Goal: Information Seeking & Learning: Learn about a topic

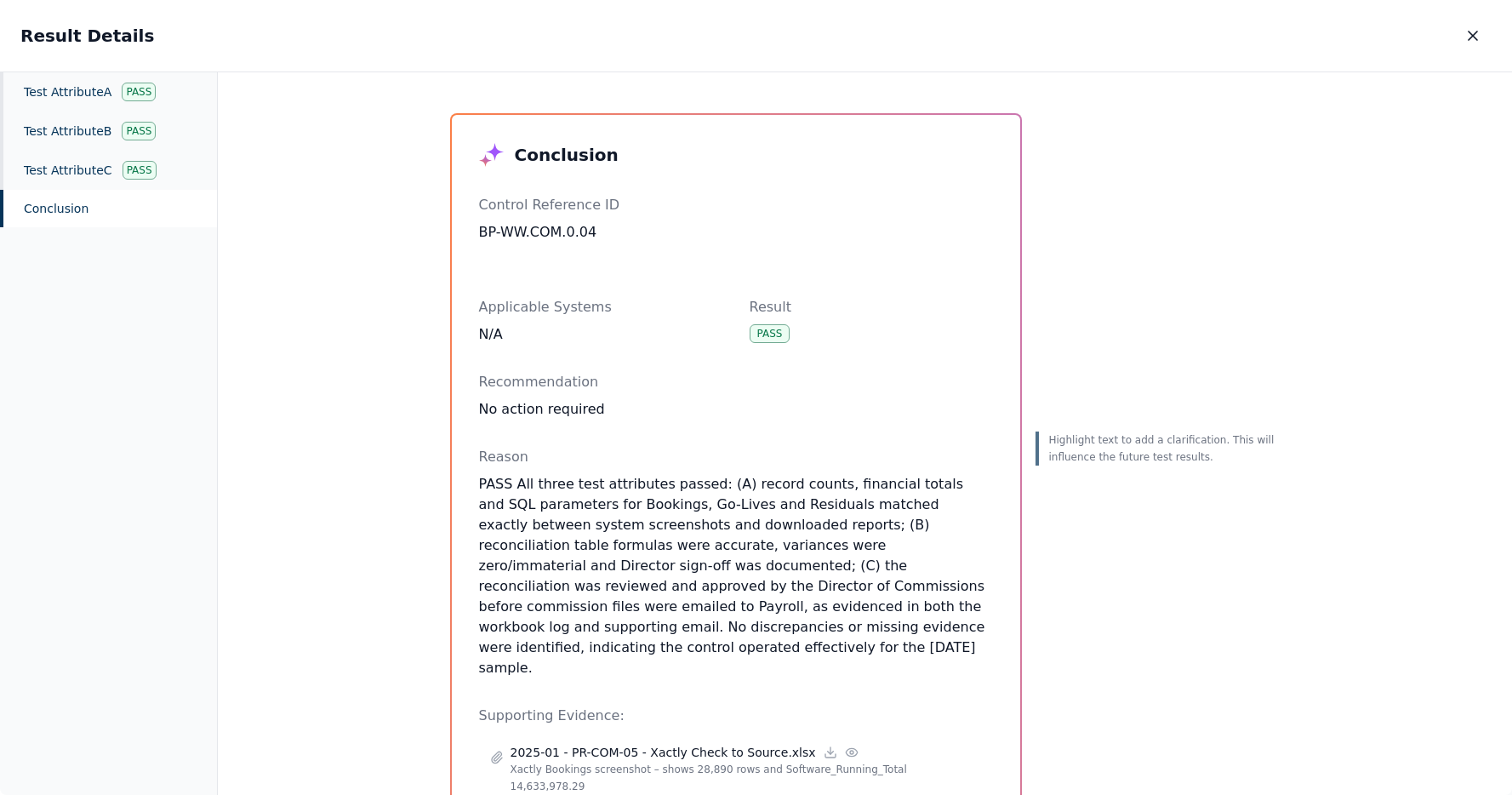
scroll to position [1833, 0]
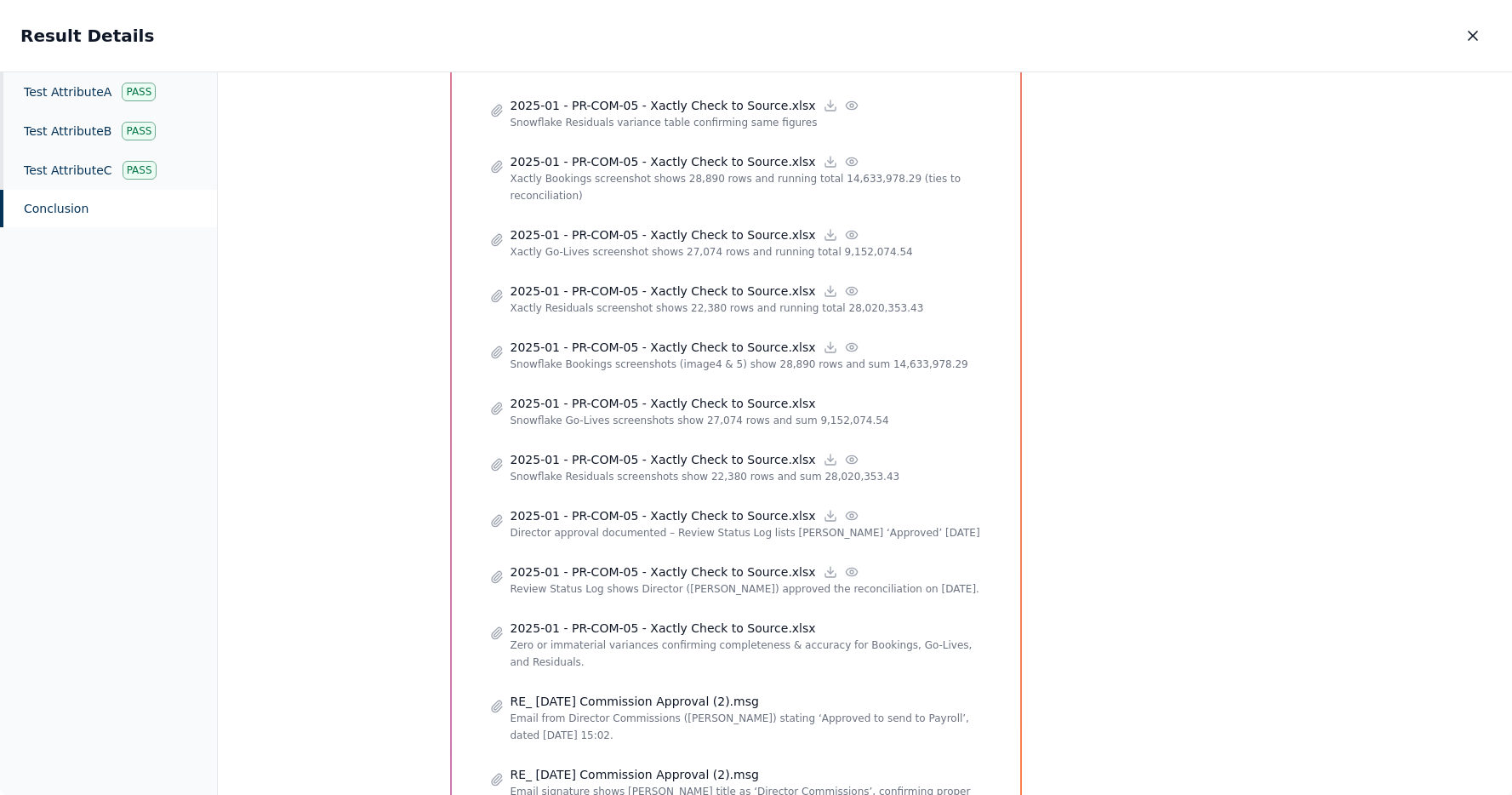
click at [402, 490] on div "Conclusion Control Reference ID BP-WW.COM.0.04 Applicable Systems N/A Result Pa…" at bounding box center [865, 434] width 1294 height 724
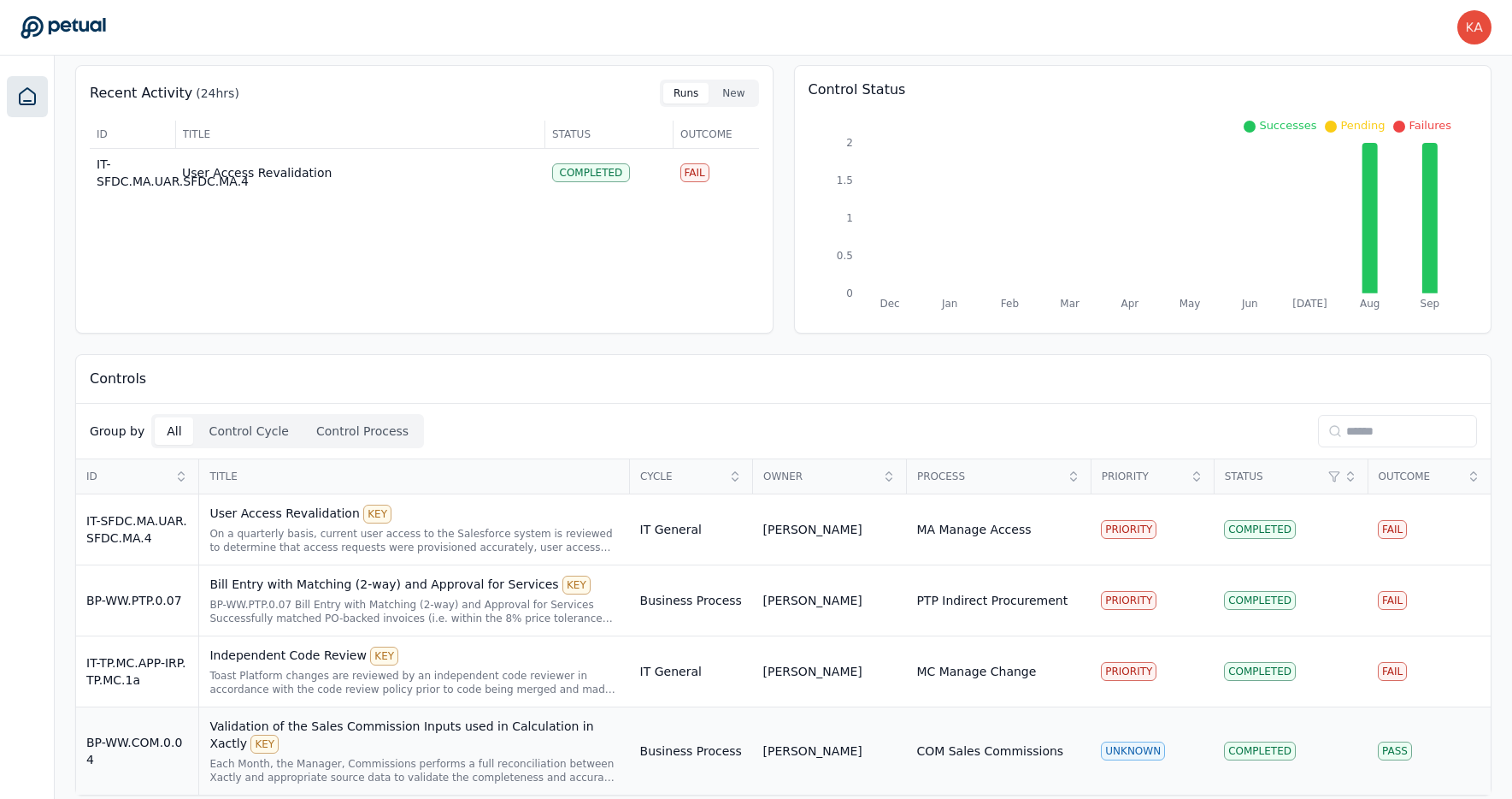
scroll to position [81, 0]
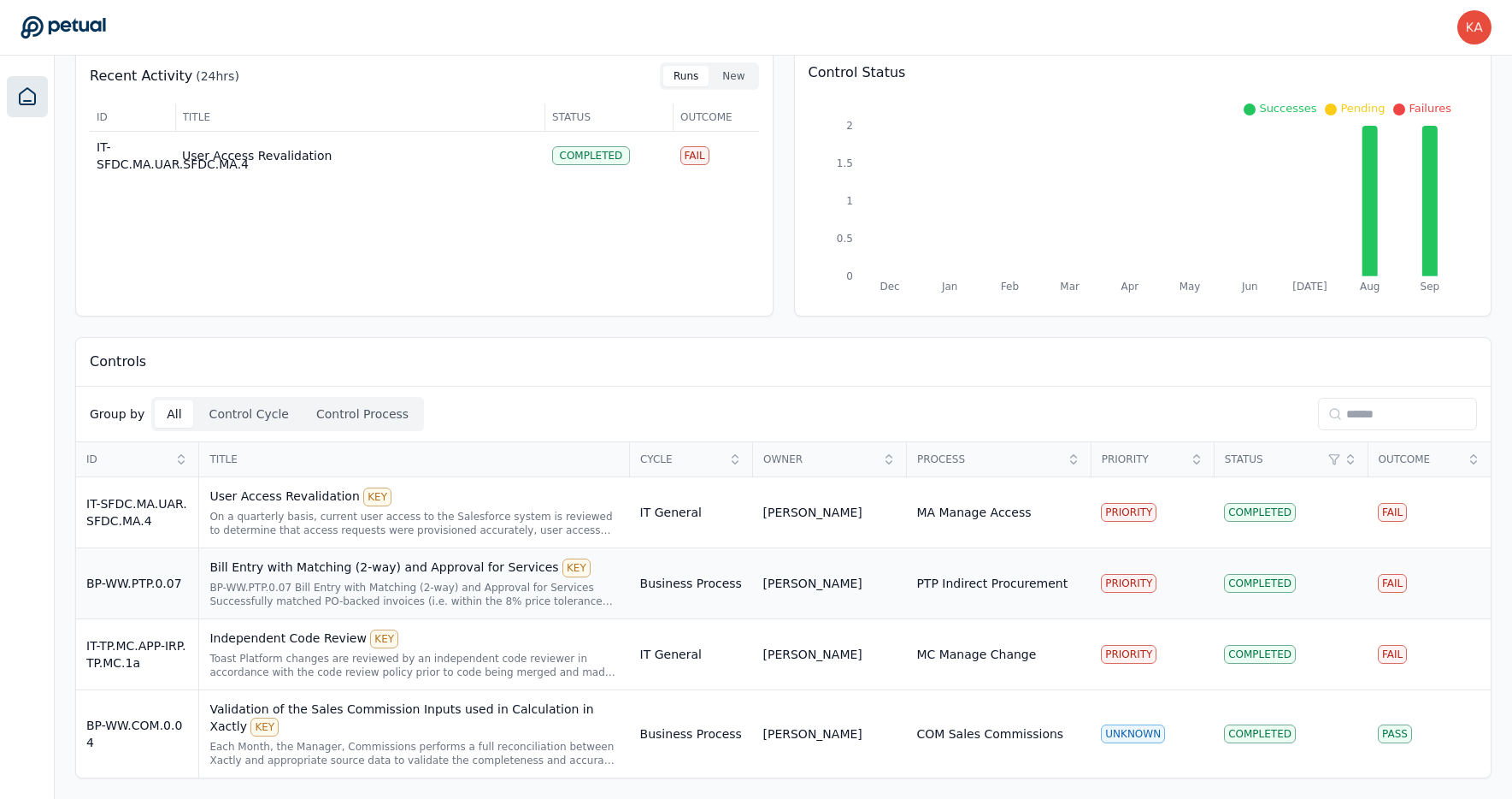
click at [453, 581] on div "BP-WW.PTP.0.07 Bill Entry with Matching (2-way) and Approval for Services Succe…" at bounding box center [414, 594] width 409 height 27
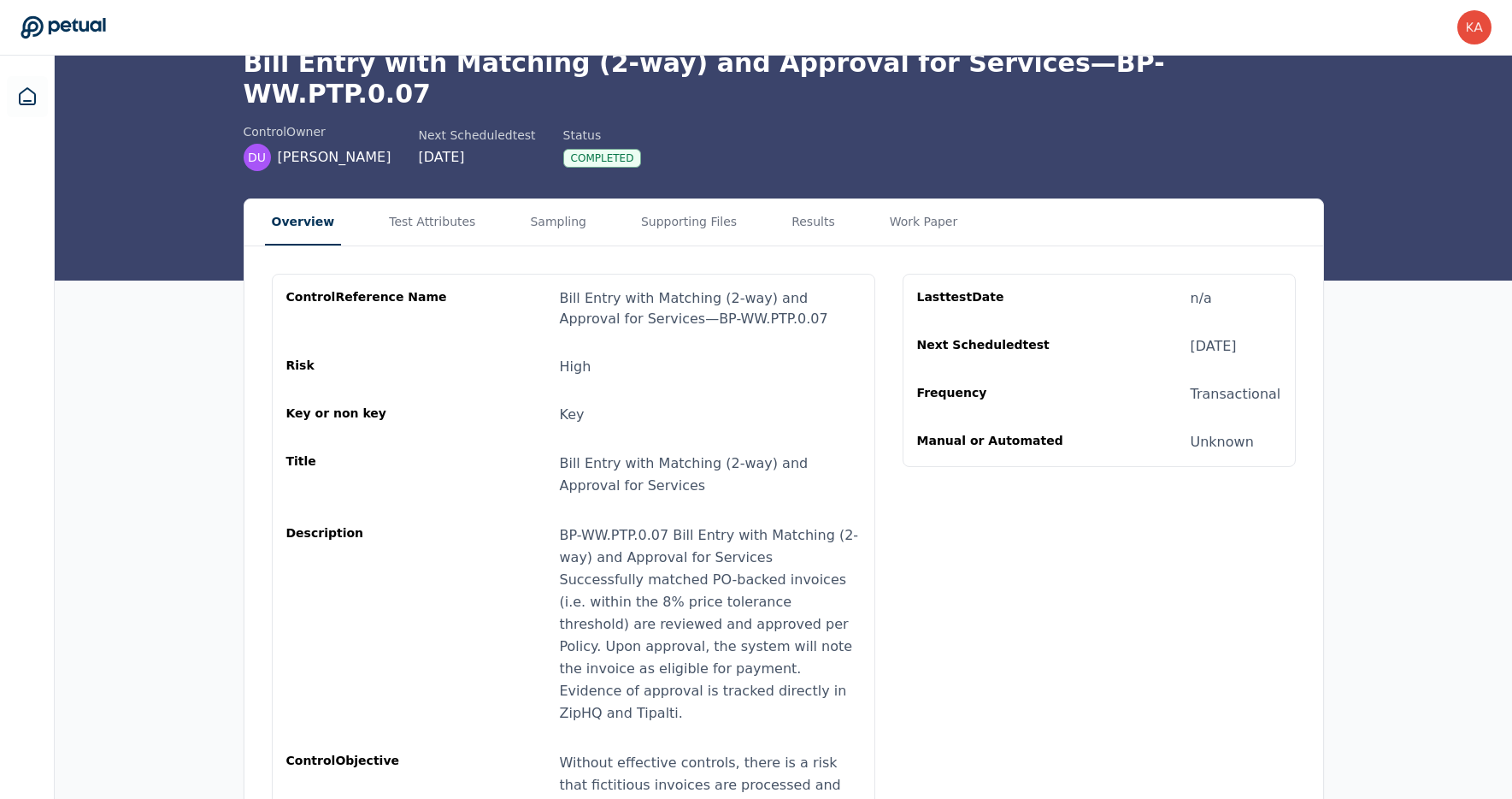
scroll to position [8, 0]
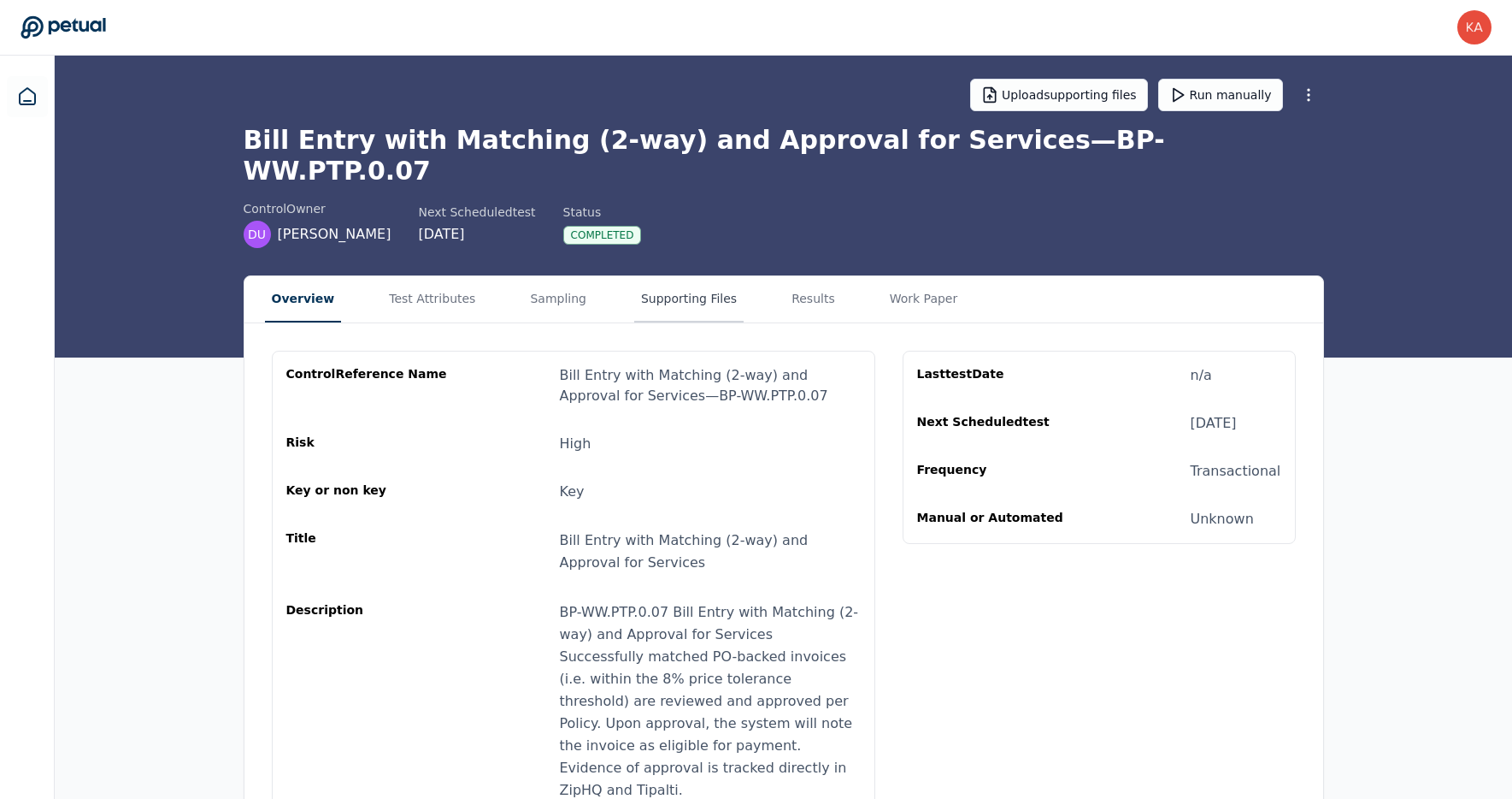
click at [696, 276] on button "Supporting Files" at bounding box center [688, 300] width 110 height 47
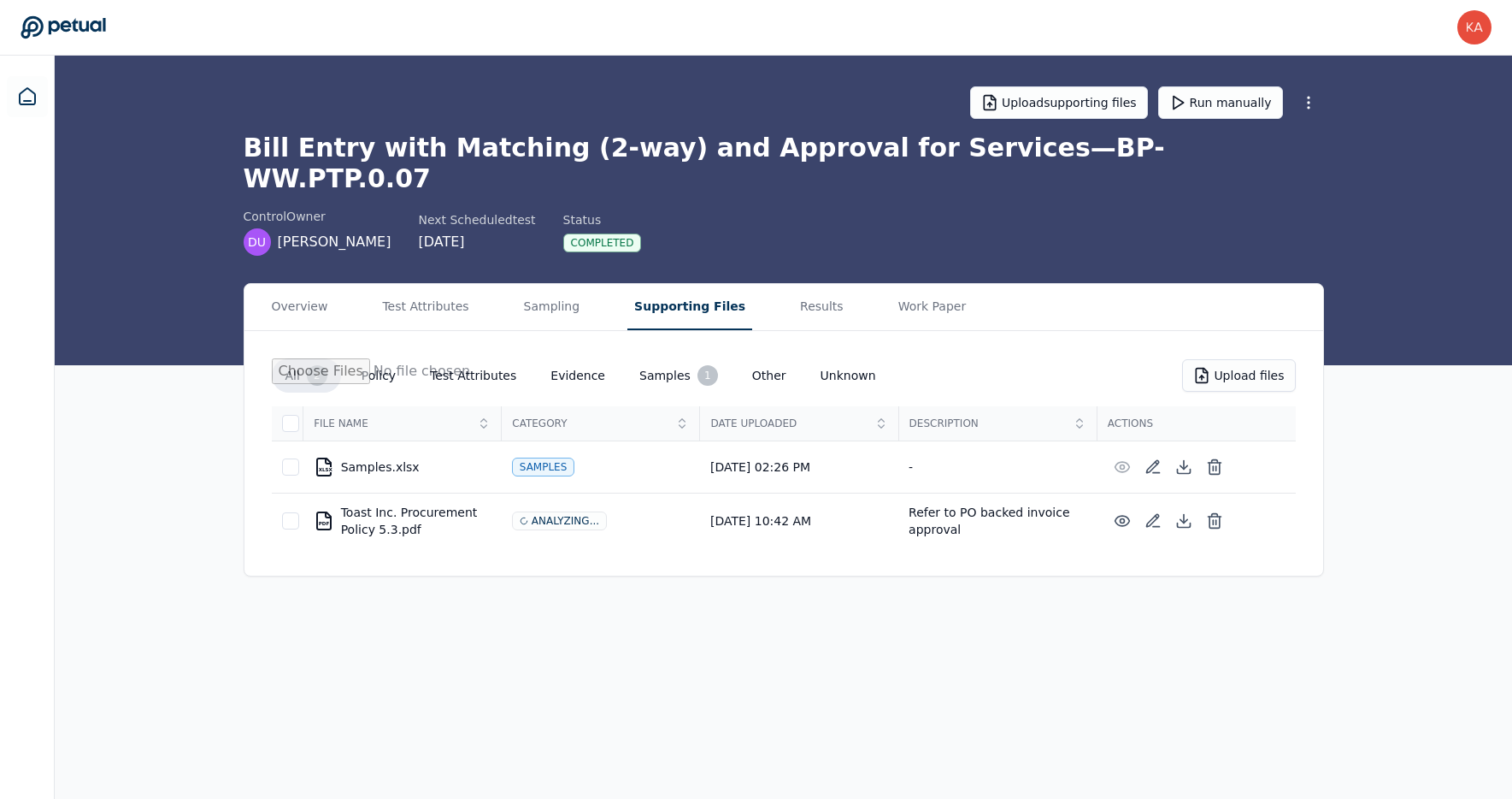
scroll to position [0, 0]
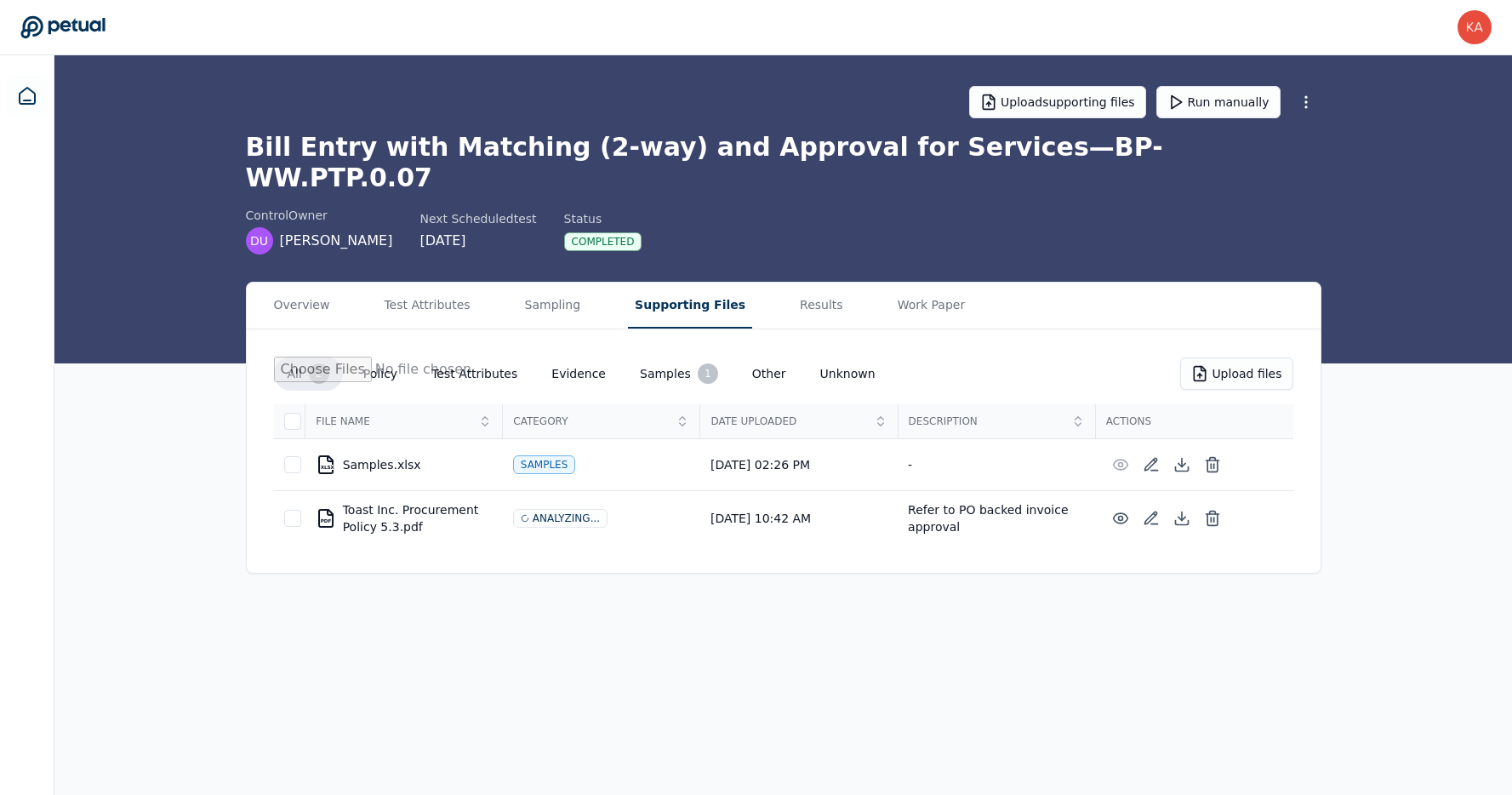
click at [693, 283] on button "Supporting Files" at bounding box center [690, 306] width 124 height 46
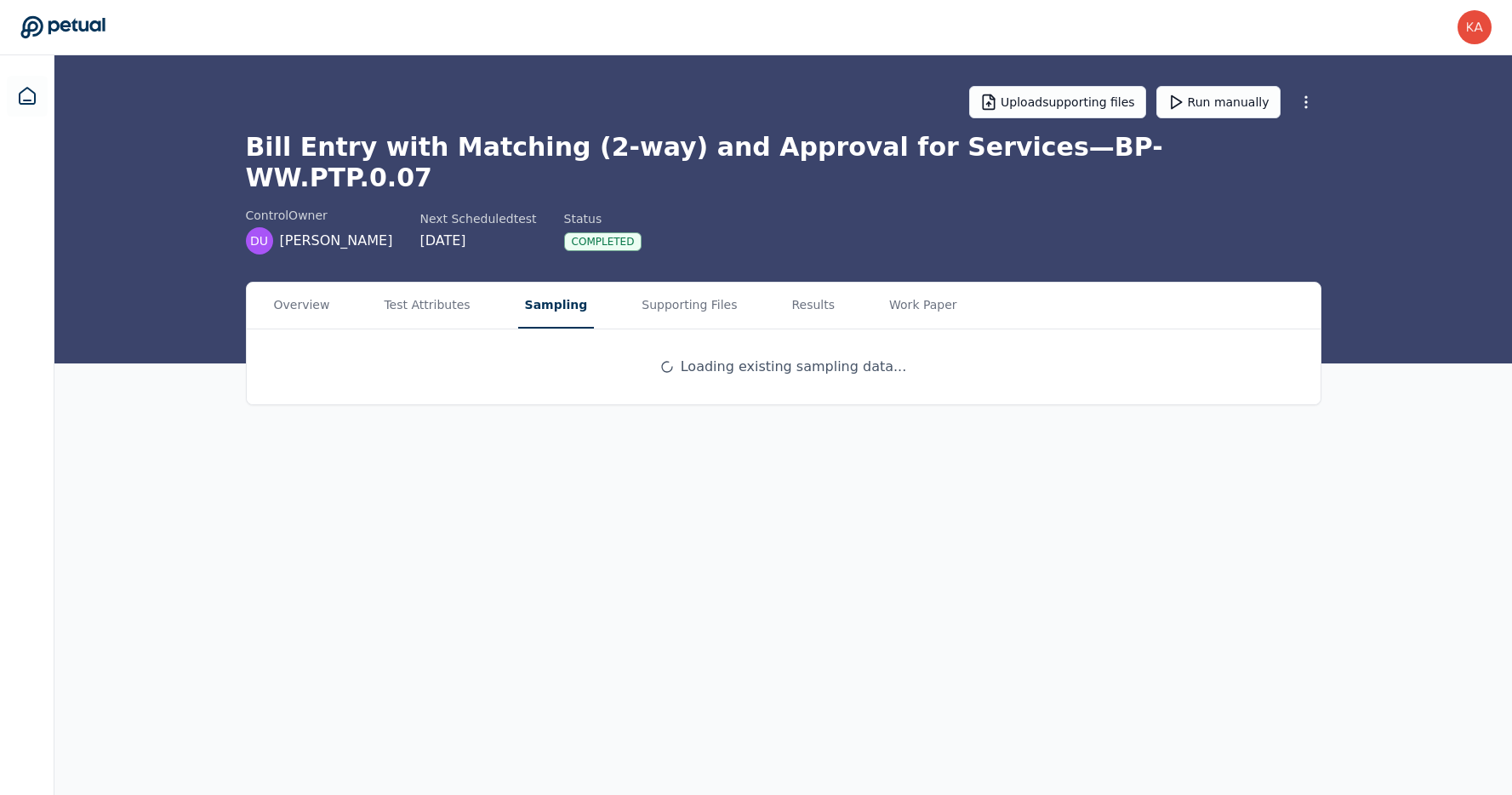
click at [546, 283] on button "Sampling" at bounding box center [556, 306] width 76 height 46
click at [649, 283] on button "Supporting Files" at bounding box center [689, 306] width 109 height 46
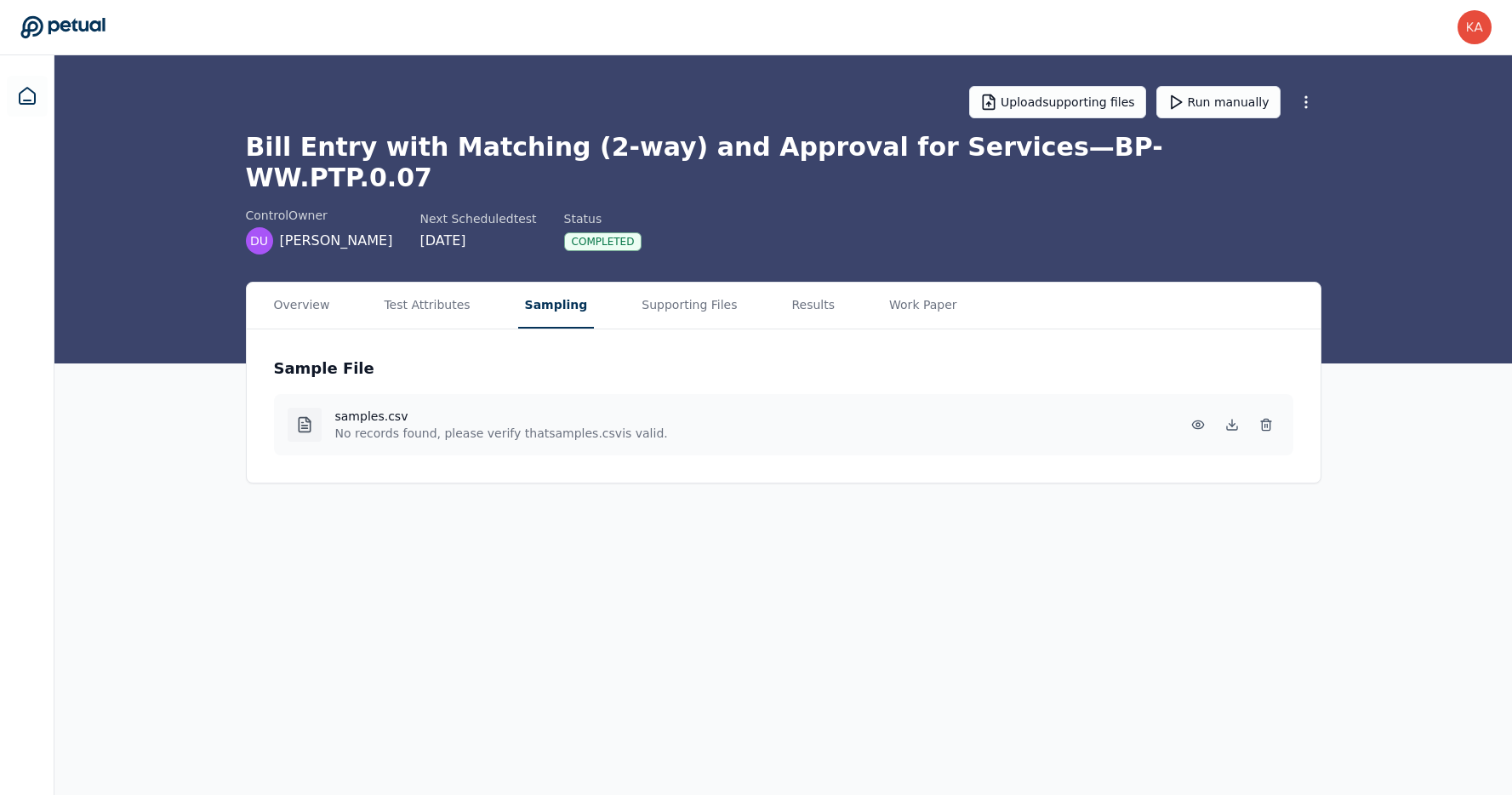
click at [555, 283] on button "Sampling" at bounding box center [556, 306] width 76 height 46
click at [680, 283] on button "Supporting Files" at bounding box center [689, 306] width 109 height 46
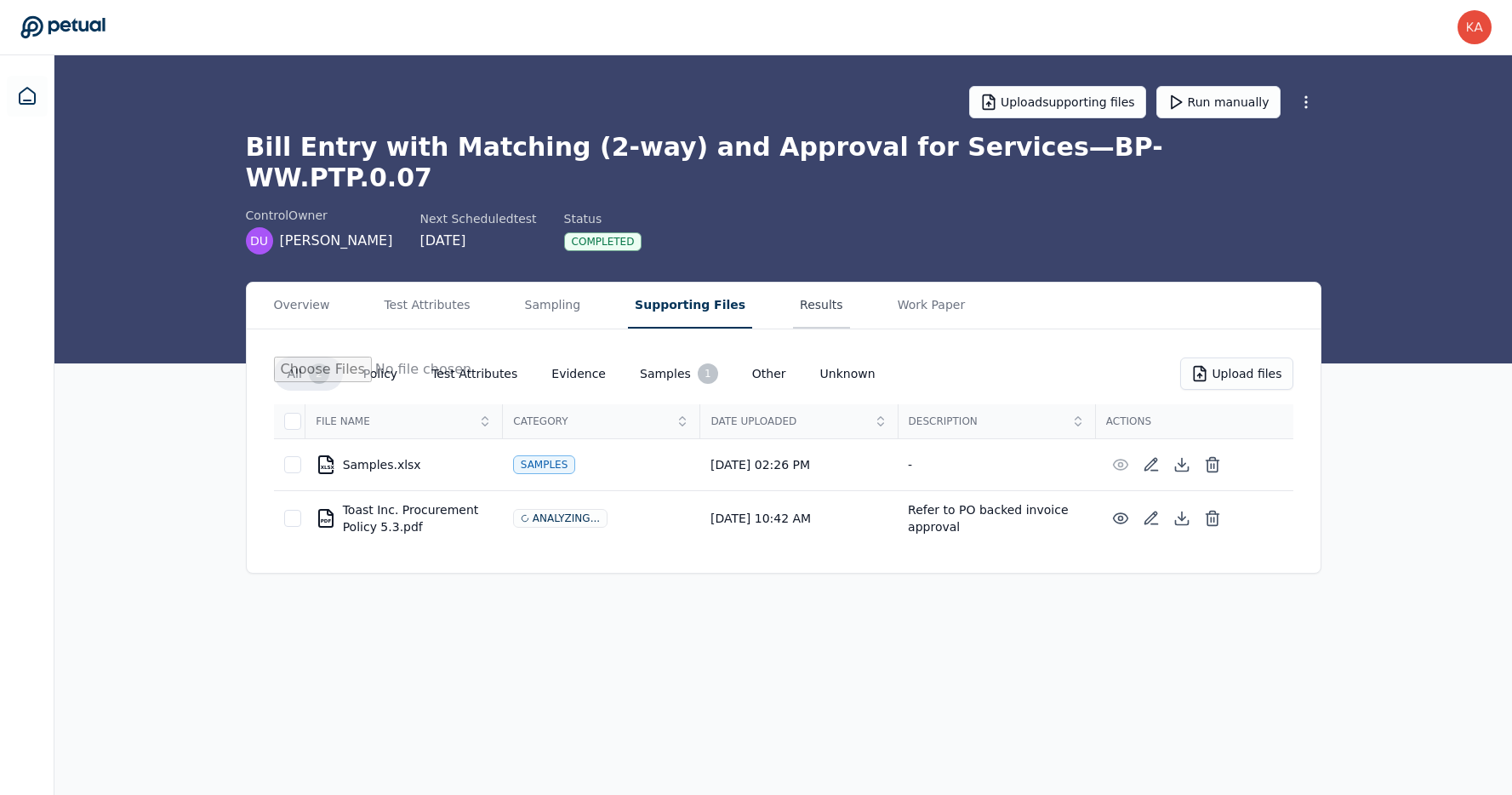
click at [793, 283] on button "Results" at bounding box center [821, 306] width 57 height 46
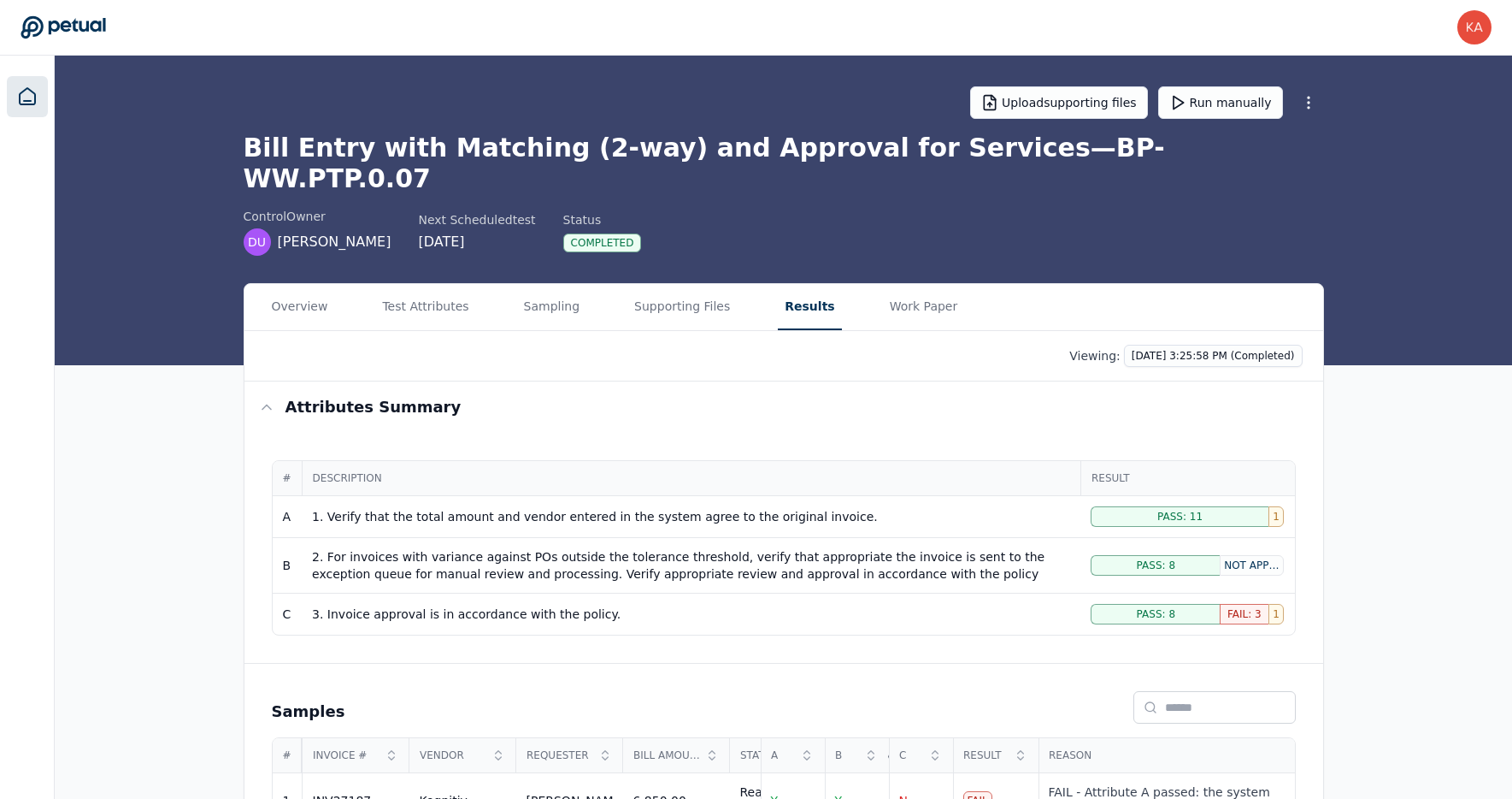
click at [29, 93] on icon at bounding box center [27, 96] width 20 height 20
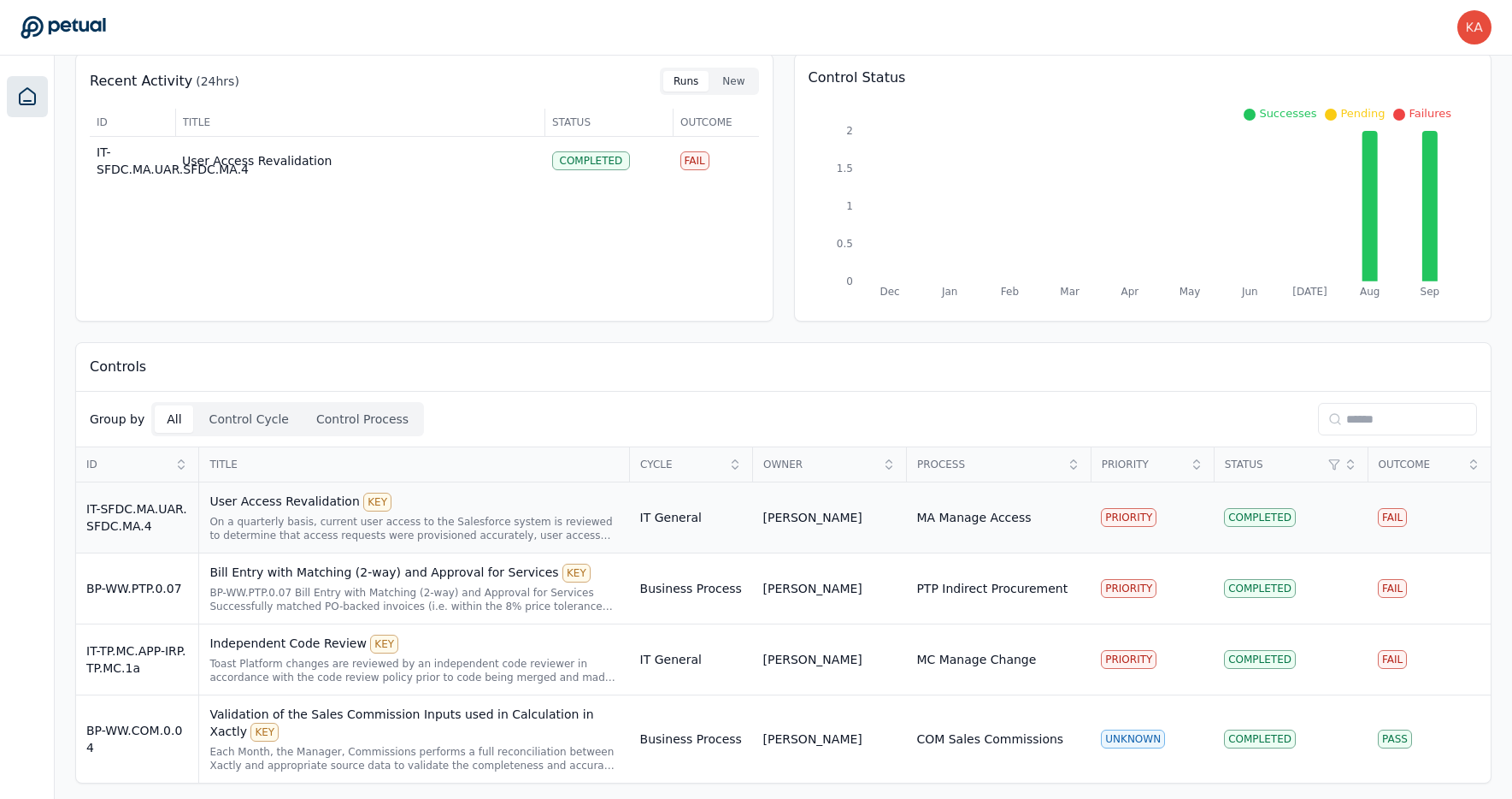
scroll to position [81, 0]
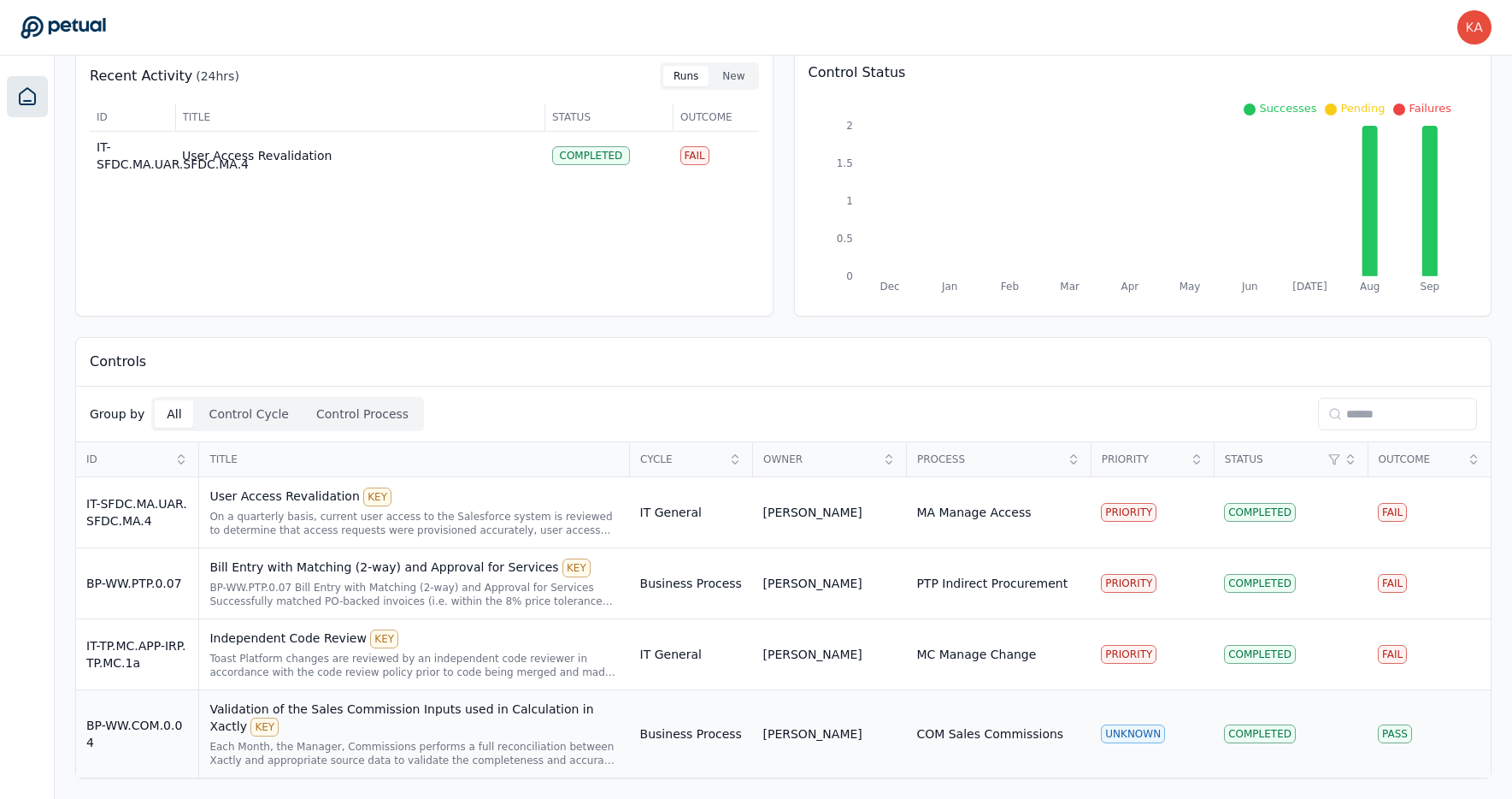
click at [271, 705] on div "Validation of the Sales Commission Inputs used in Calculation in Xactly KEY" at bounding box center [414, 718] width 409 height 36
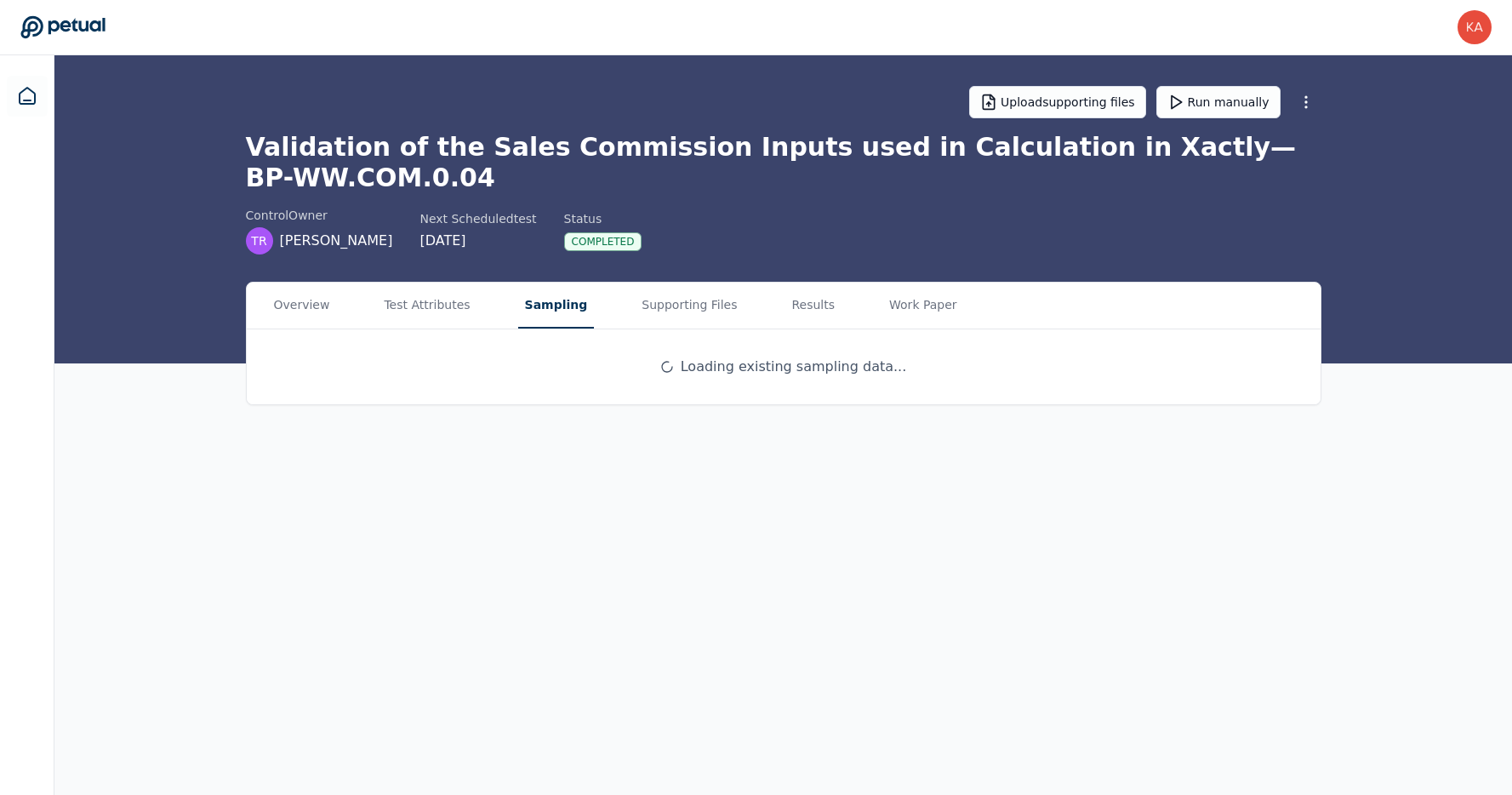
click at [545, 307] on button "Sampling" at bounding box center [556, 306] width 76 height 46
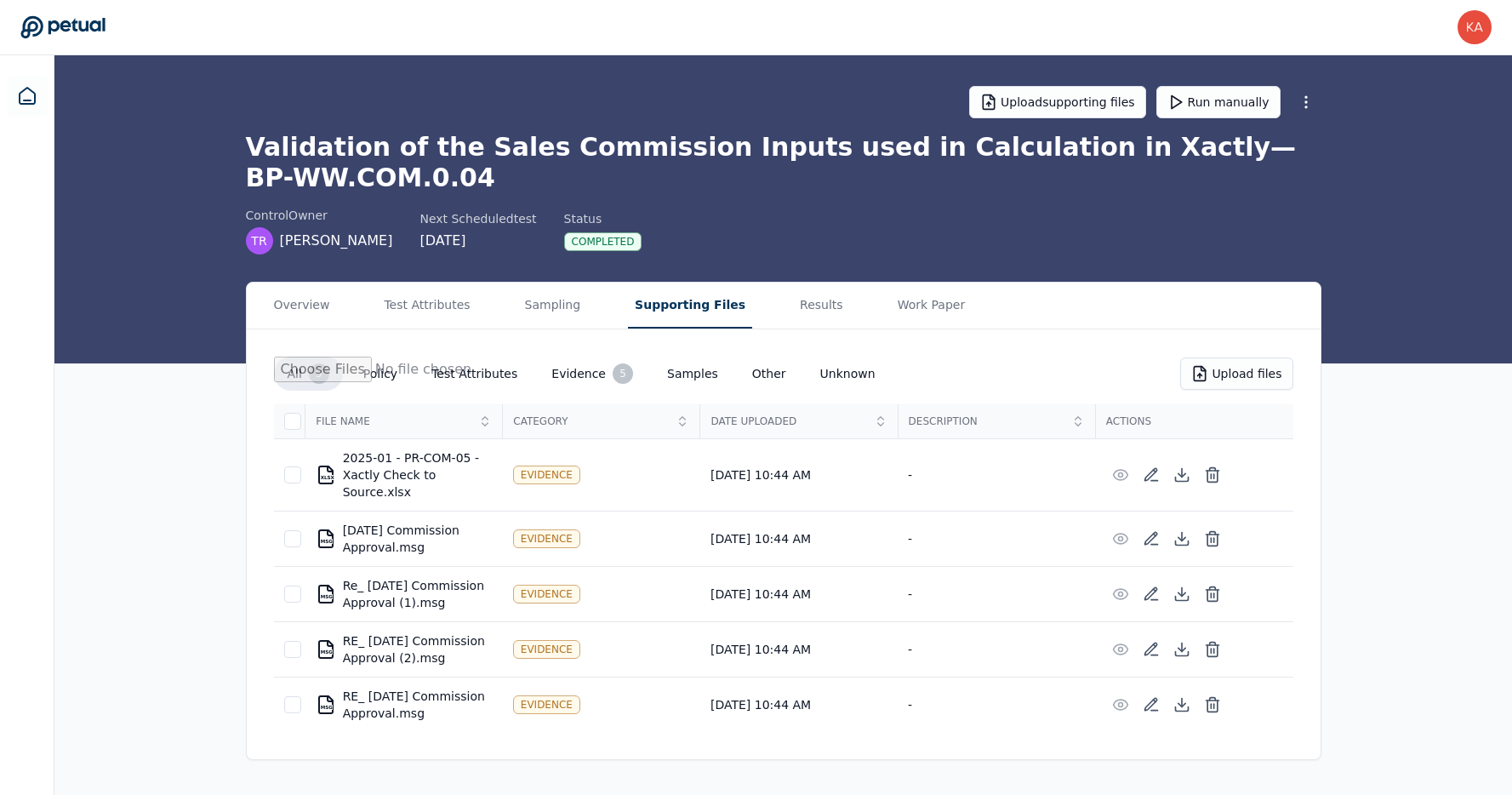
click at [669, 317] on button "Supporting Files" at bounding box center [690, 306] width 124 height 46
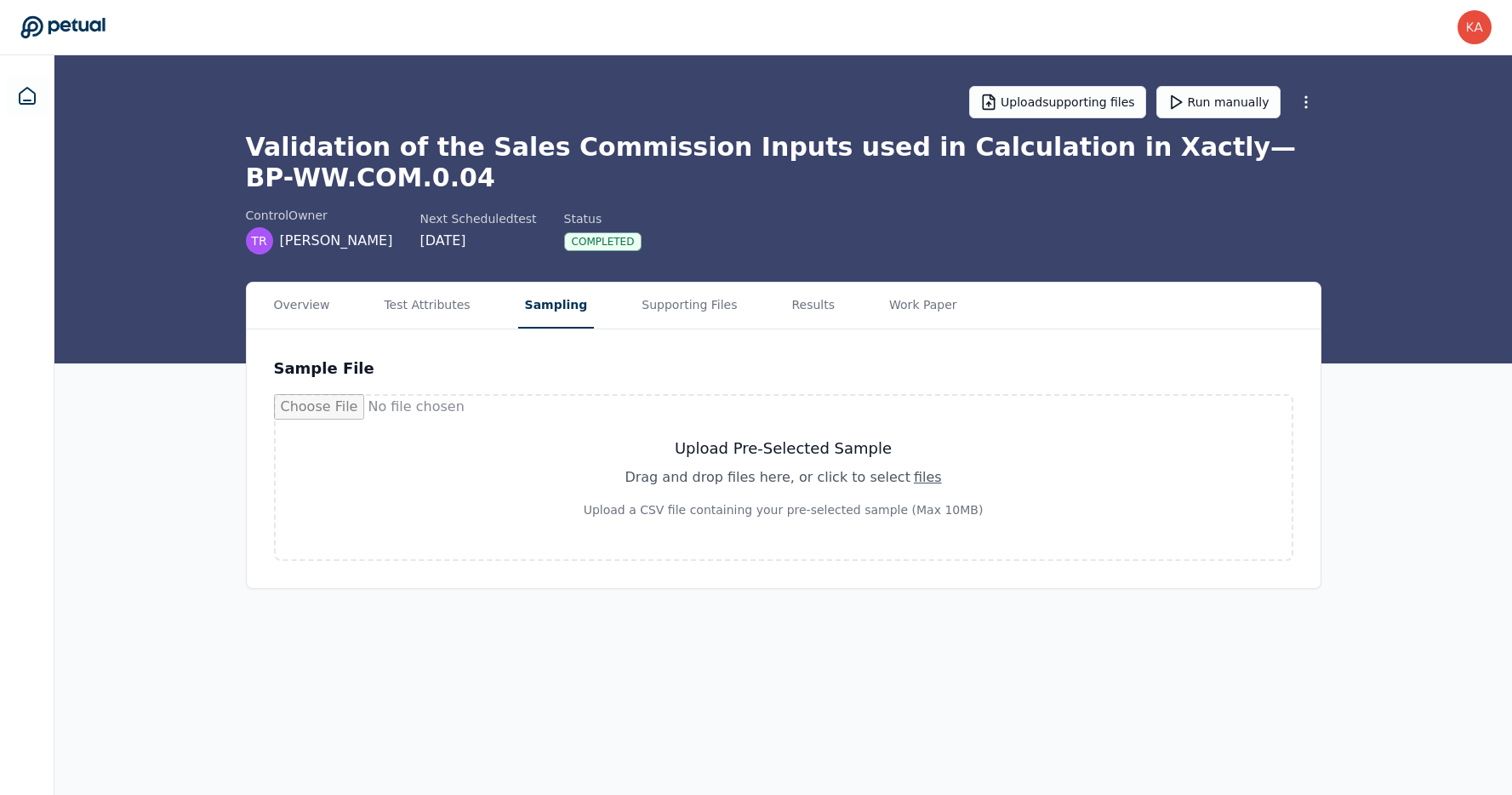
click at [566, 312] on button "Sampling" at bounding box center [556, 306] width 76 height 46
click at [26, 96] on icon at bounding box center [27, 96] width 20 height 20
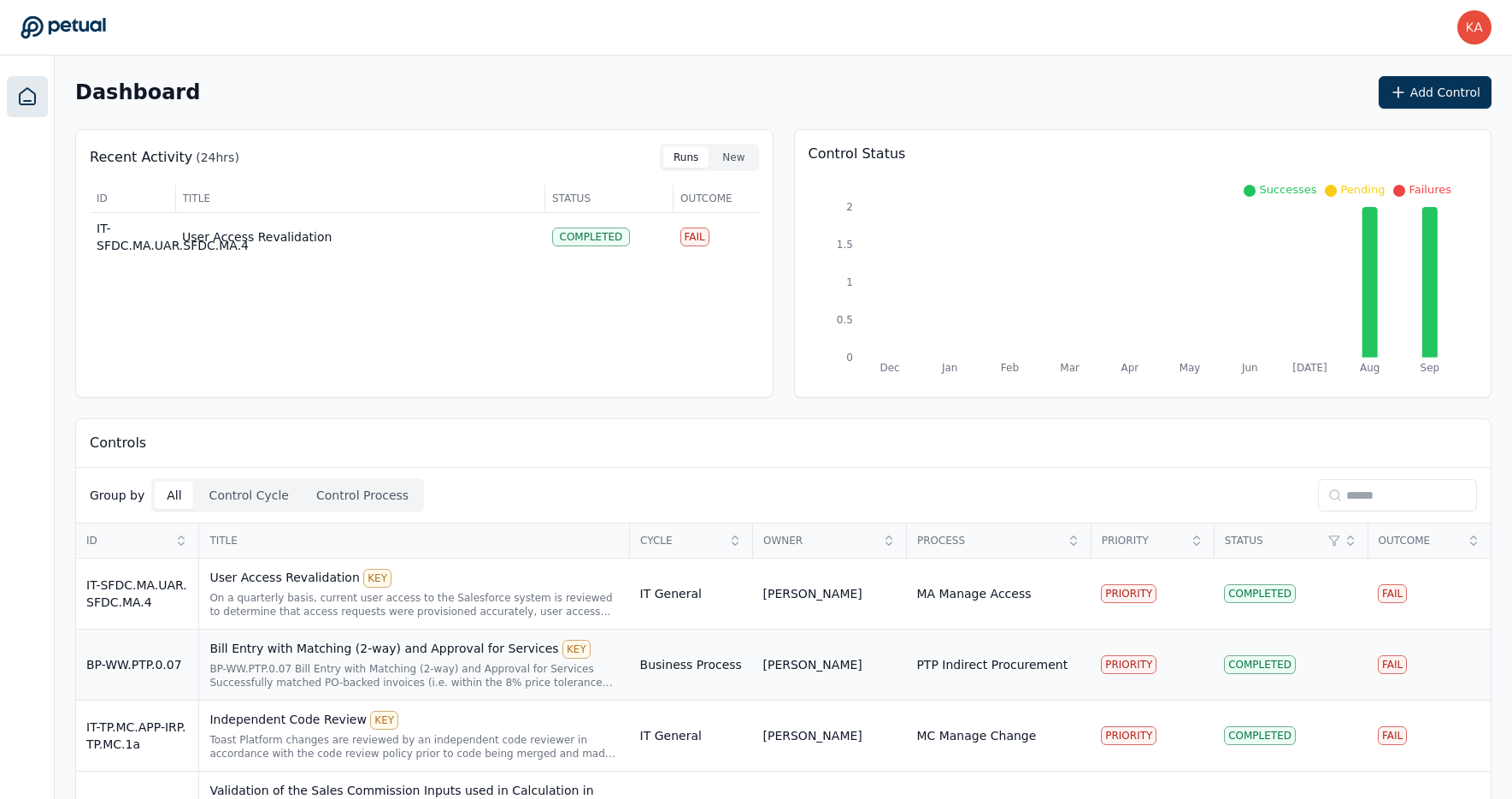
click at [164, 663] on div "BP-WW.PTP.0.07" at bounding box center [137, 664] width 102 height 17
click at [150, 666] on div "BP-WW.PTP.0.07" at bounding box center [137, 664] width 102 height 17
click at [295, 651] on div "Bill Entry with Matching (2-way) and Approval for Services KEY" at bounding box center [414, 649] width 409 height 18
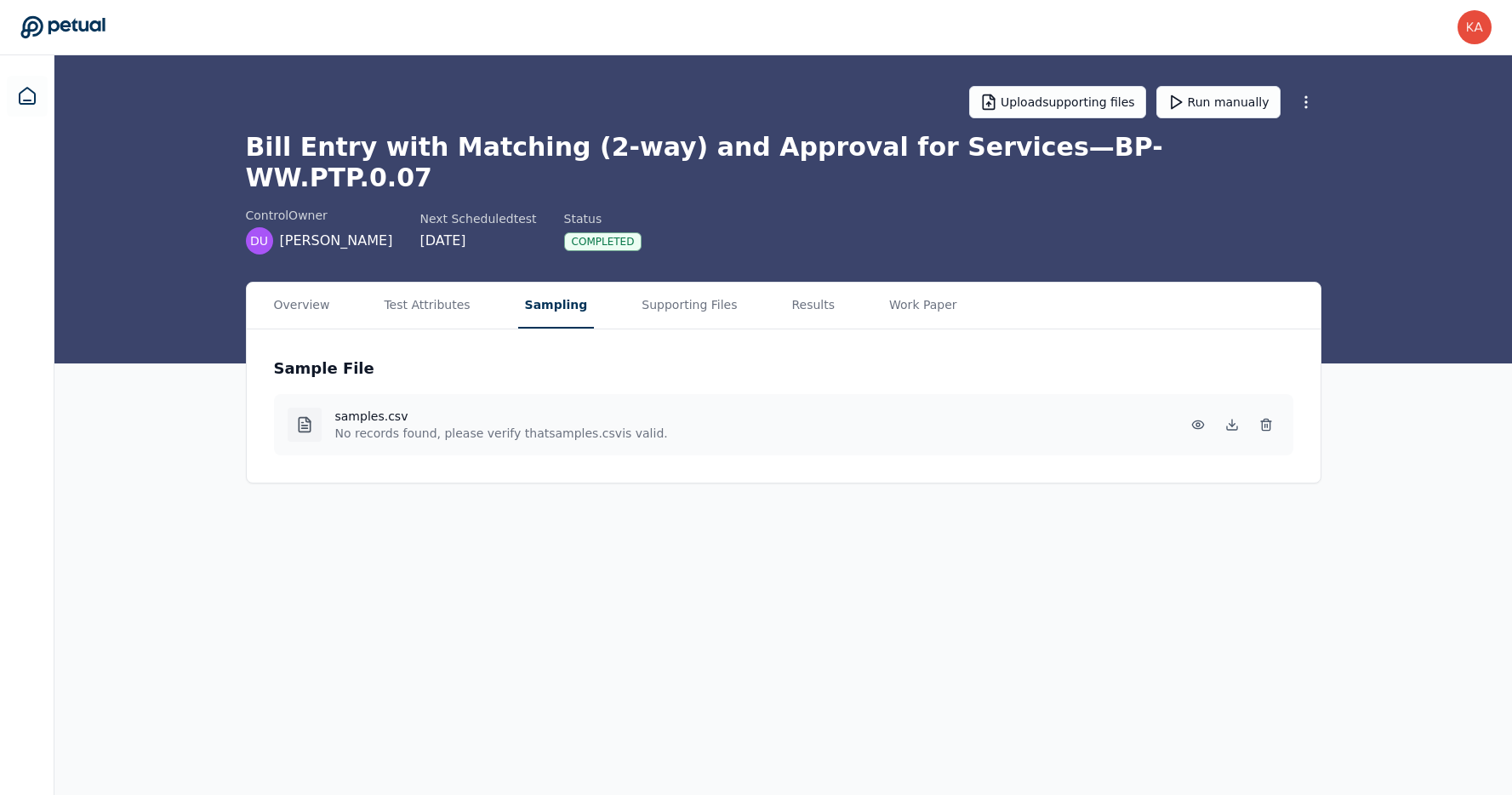
click at [549, 283] on button "Sampling" at bounding box center [556, 306] width 76 height 46
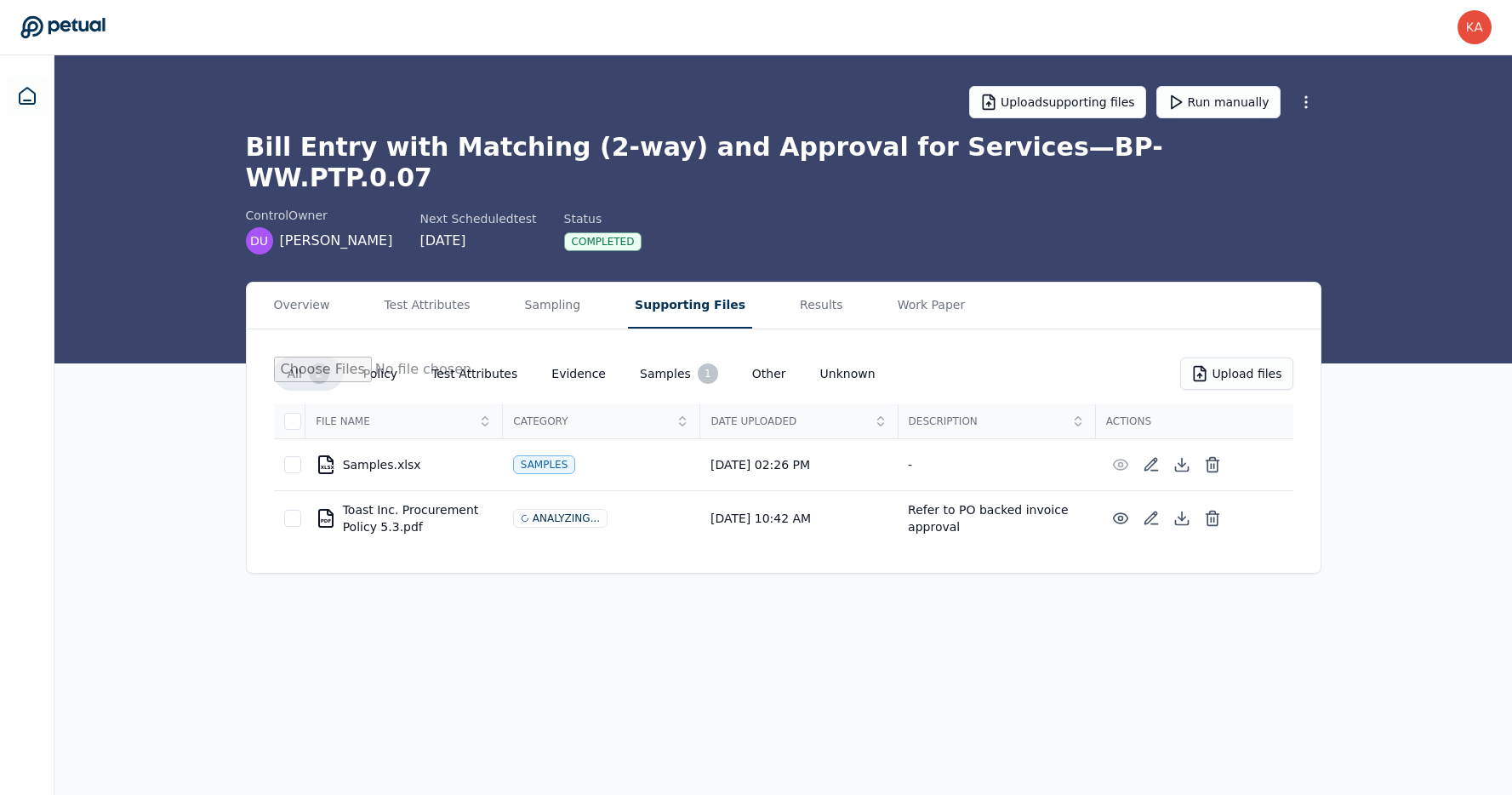
click at [637, 283] on button "Supporting Files" at bounding box center [690, 306] width 124 height 46
click at [541, 283] on button "Sampling" at bounding box center [553, 306] width 69 height 46
click at [659, 283] on button "Supporting Files" at bounding box center [690, 306] width 124 height 46
click at [383, 673] on main "Upload supporting files Run manually Bill Entry with Matching (2-way) and Appro…" at bounding box center [783, 425] width 1458 height 739
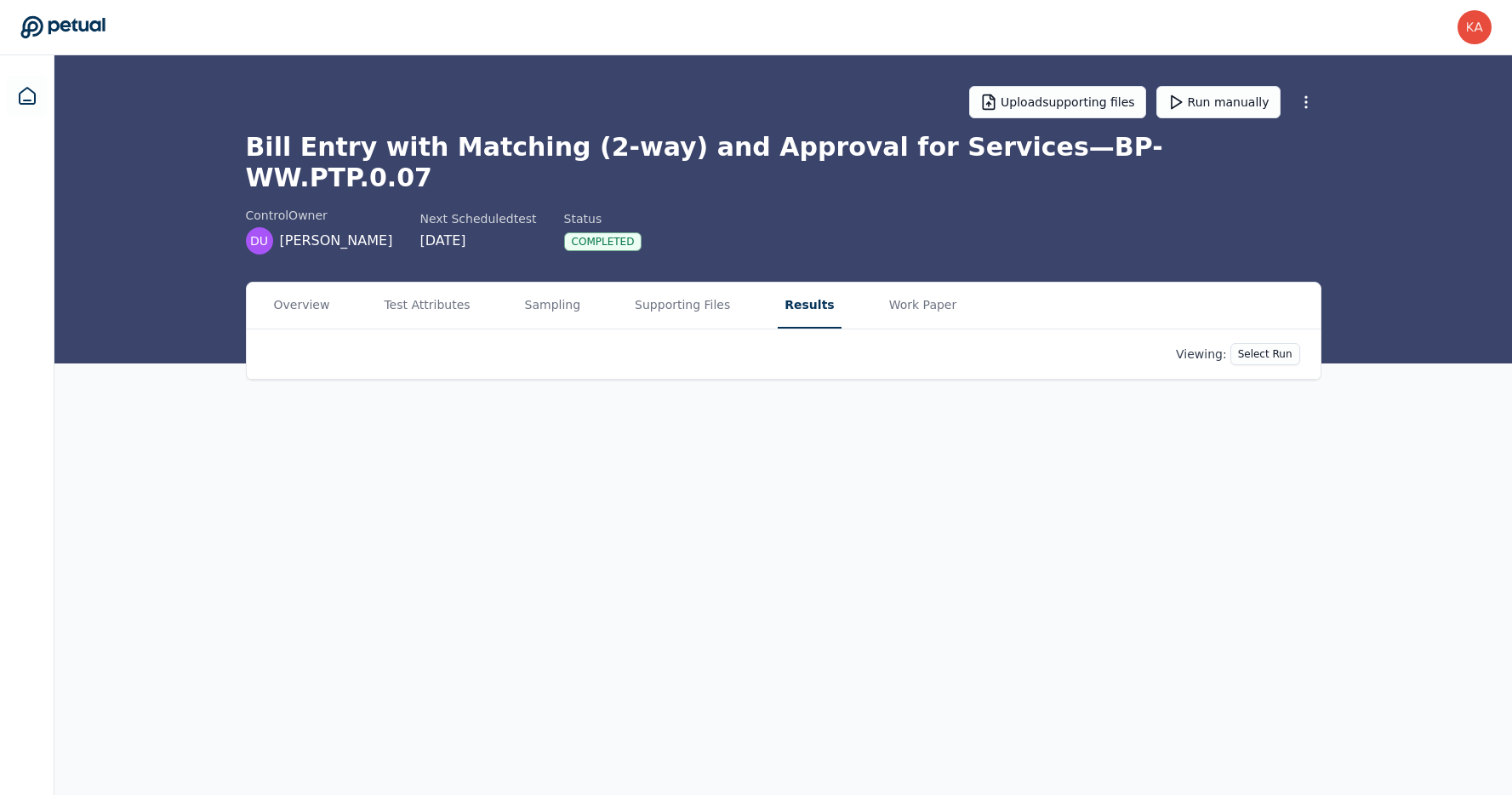
click at [790, 283] on button "Results" at bounding box center [809, 306] width 63 height 46
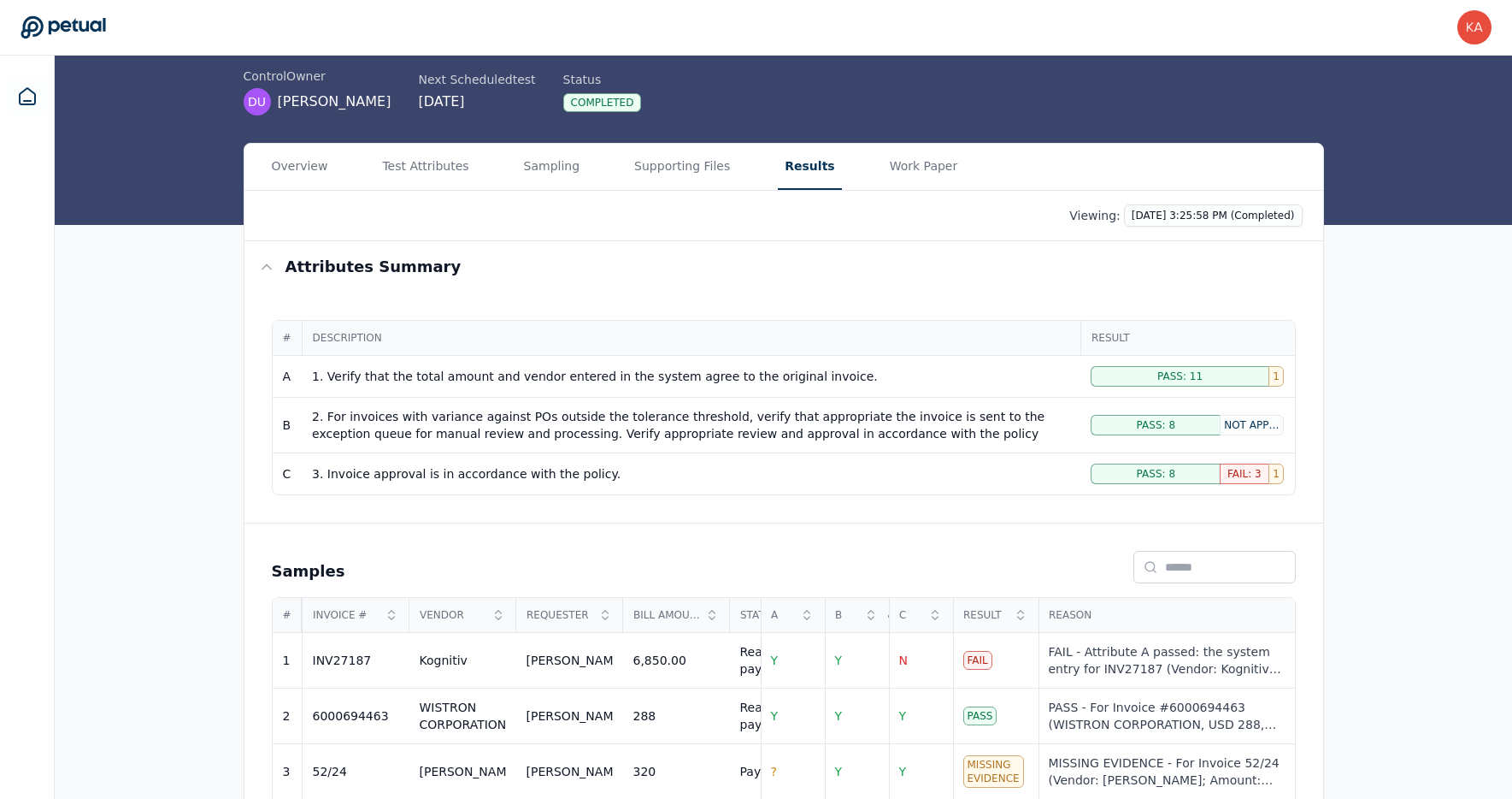
scroll to position [146, 0]
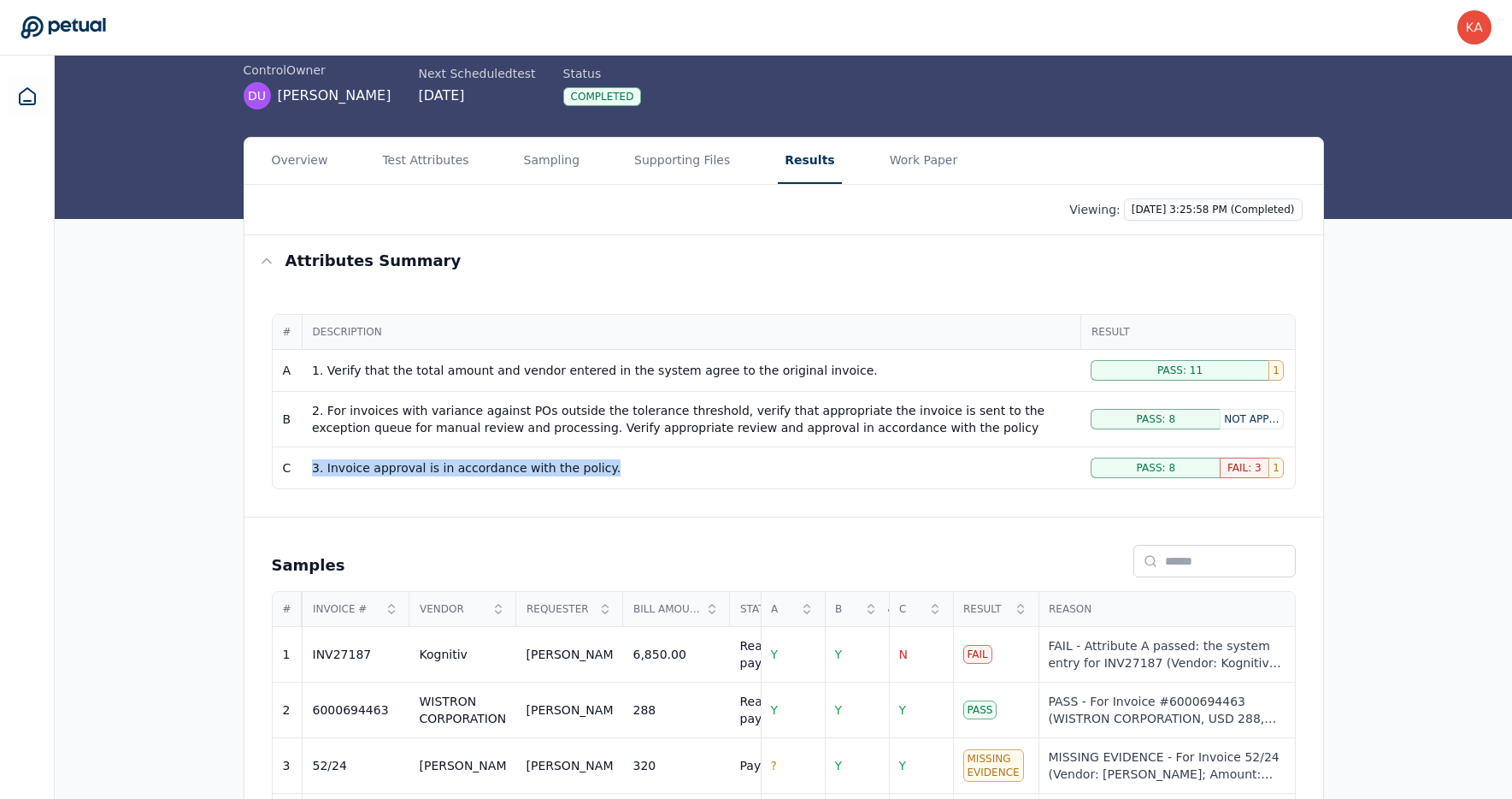
drag, startPoint x: 304, startPoint y: 436, endPoint x: 591, endPoint y: 456, distance: 287.7
click at [591, 456] on td "3. Invoice approval is in accordance with the policy." at bounding box center [690, 467] width 778 height 42
click at [641, 139] on main "Upload supporting files Run manually Bill Entry with Matching (2-way) and Appro…" at bounding box center [783, 616] width 1458 height 1413
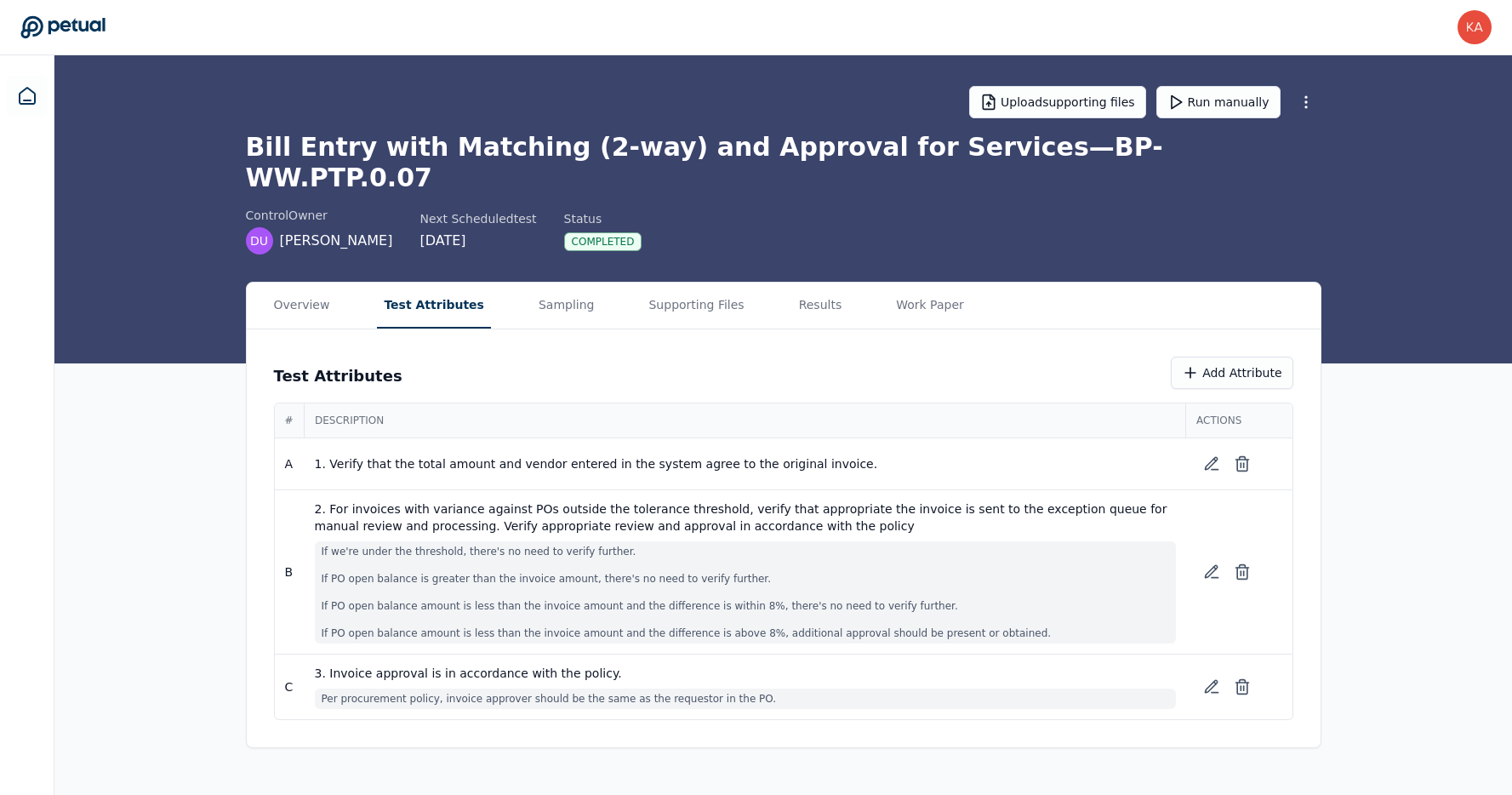
click at [417, 283] on button "Test Attributes" at bounding box center [434, 306] width 114 height 46
drag, startPoint x: 320, startPoint y: 684, endPoint x: 667, endPoint y: 688, distance: 347.0
click at [667, 688] on span "Per procurement policy, invoice approver should be the same as the requestor in…" at bounding box center [745, 698] width 861 height 20
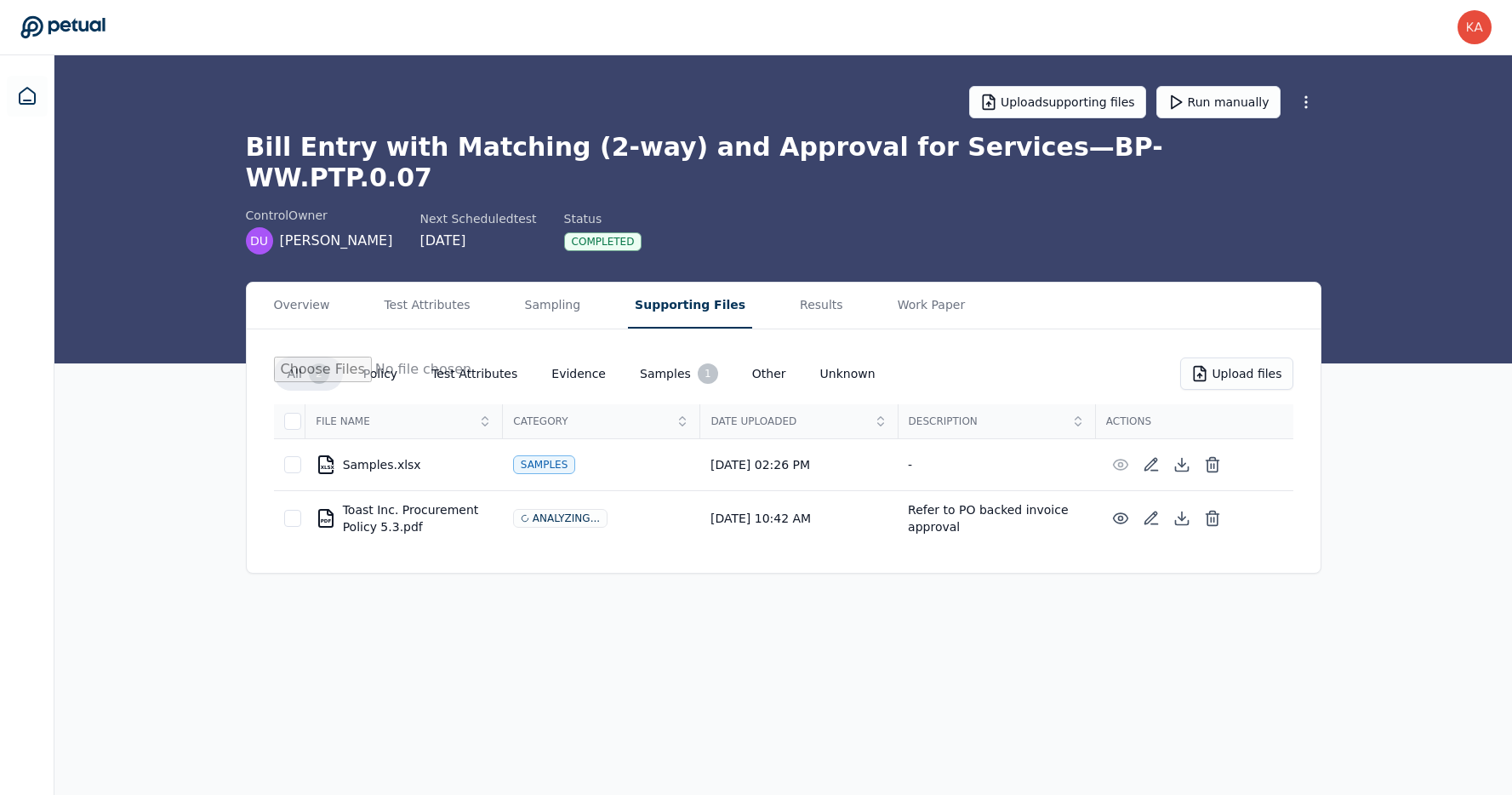
click at [677, 283] on button "Supporting Files" at bounding box center [690, 306] width 124 height 46
click at [563, 524] on div "All 2 Policy Test Attributes Evidence Samples 1 Other Unknown Upload files File…" at bounding box center [783, 451] width 1074 height 243
click at [800, 283] on button "Results" at bounding box center [821, 306] width 57 height 46
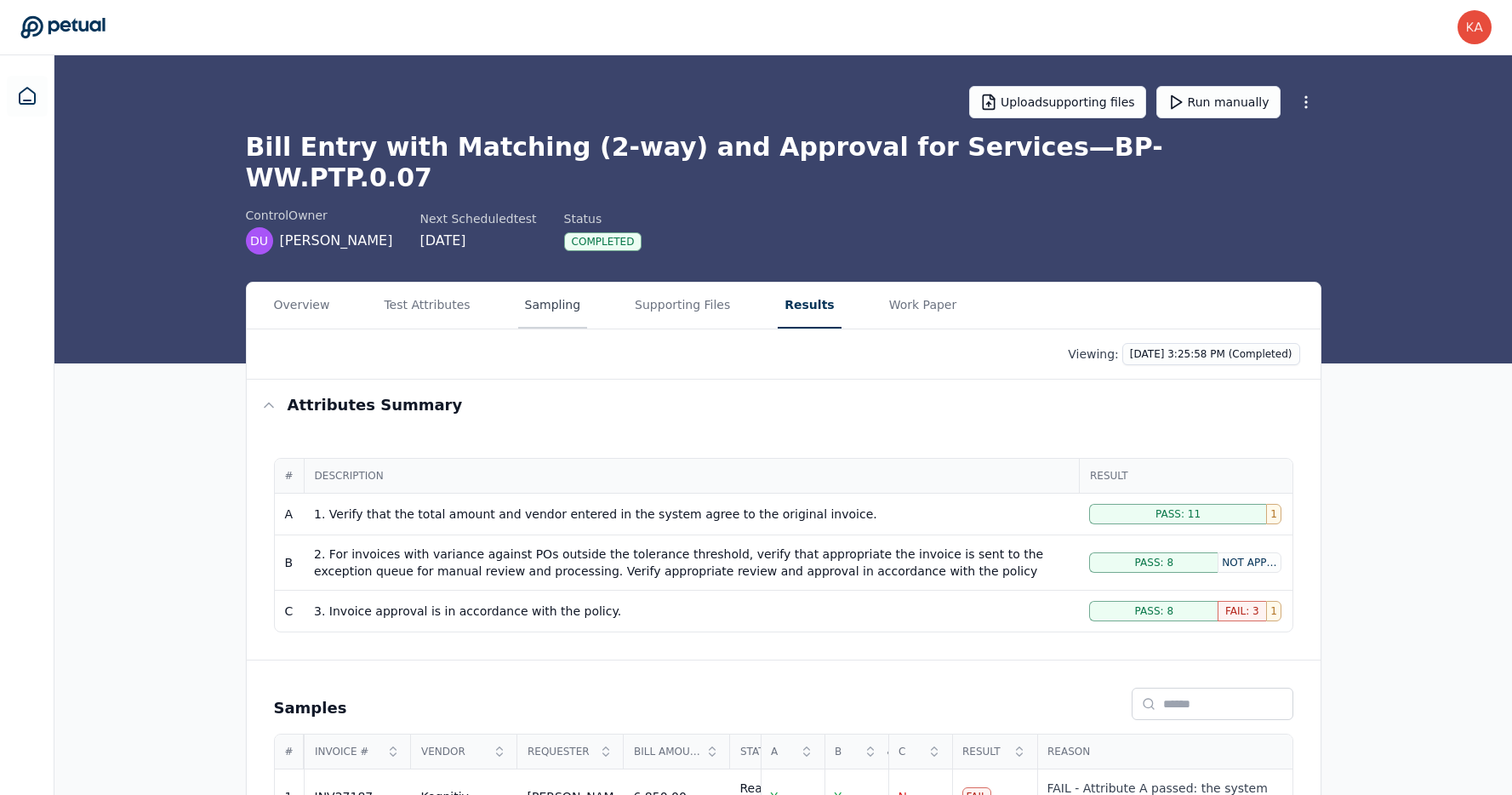
click at [538, 283] on button "Sampling" at bounding box center [553, 306] width 69 height 46
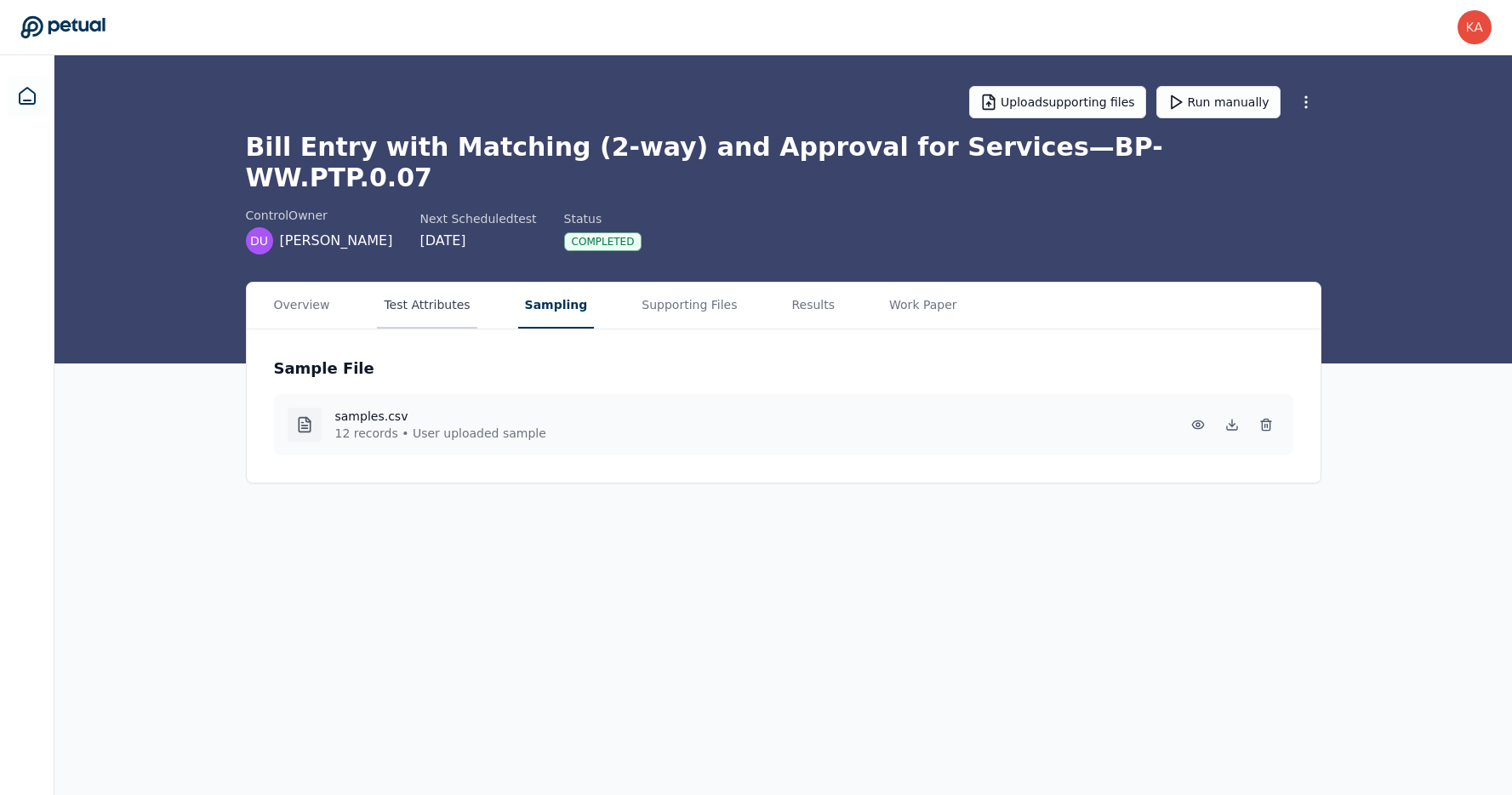
click at [428, 283] on button "Test Attributes" at bounding box center [426, 306] width 99 height 46
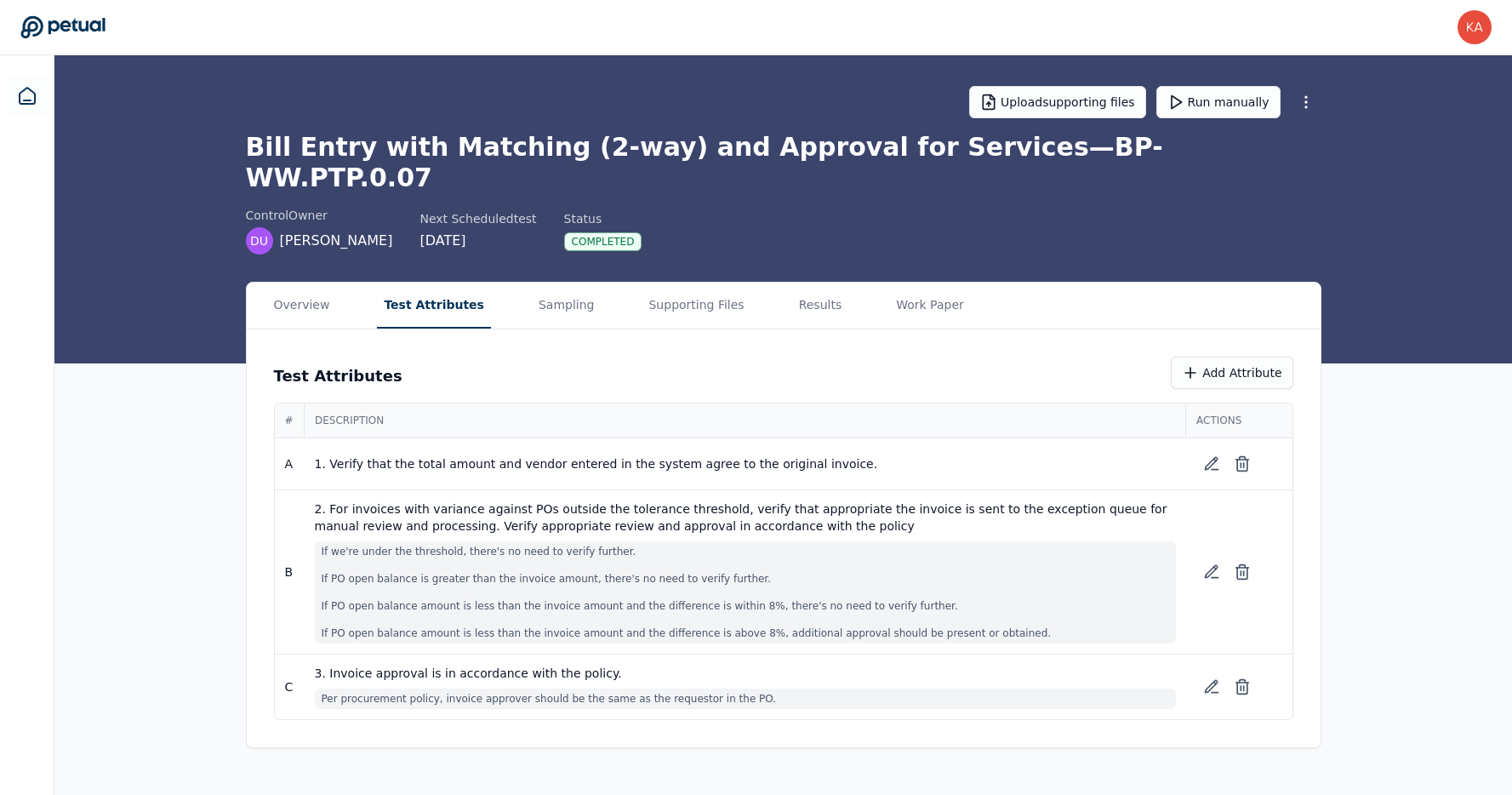
click at [463, 541] on span "If we're under the threshold, there's no need to verify further. If PO open bal…" at bounding box center [745, 592] width 861 height 102
click at [367, 443] on td "1. Verify that the total amount and vendor entered in the system agree to the o…" at bounding box center [746, 464] width 882 height 52
drag, startPoint x: 315, startPoint y: 433, endPoint x: 666, endPoint y: 428, distance: 351.0
click at [671, 455] on span "1. Verify that the total amount and vendor entered in the system agree to the o…" at bounding box center [745, 464] width 861 height 17
click at [465, 445] on td "1. Verify that the total amount and vendor entered in the system agree to the o…" at bounding box center [746, 464] width 882 height 52
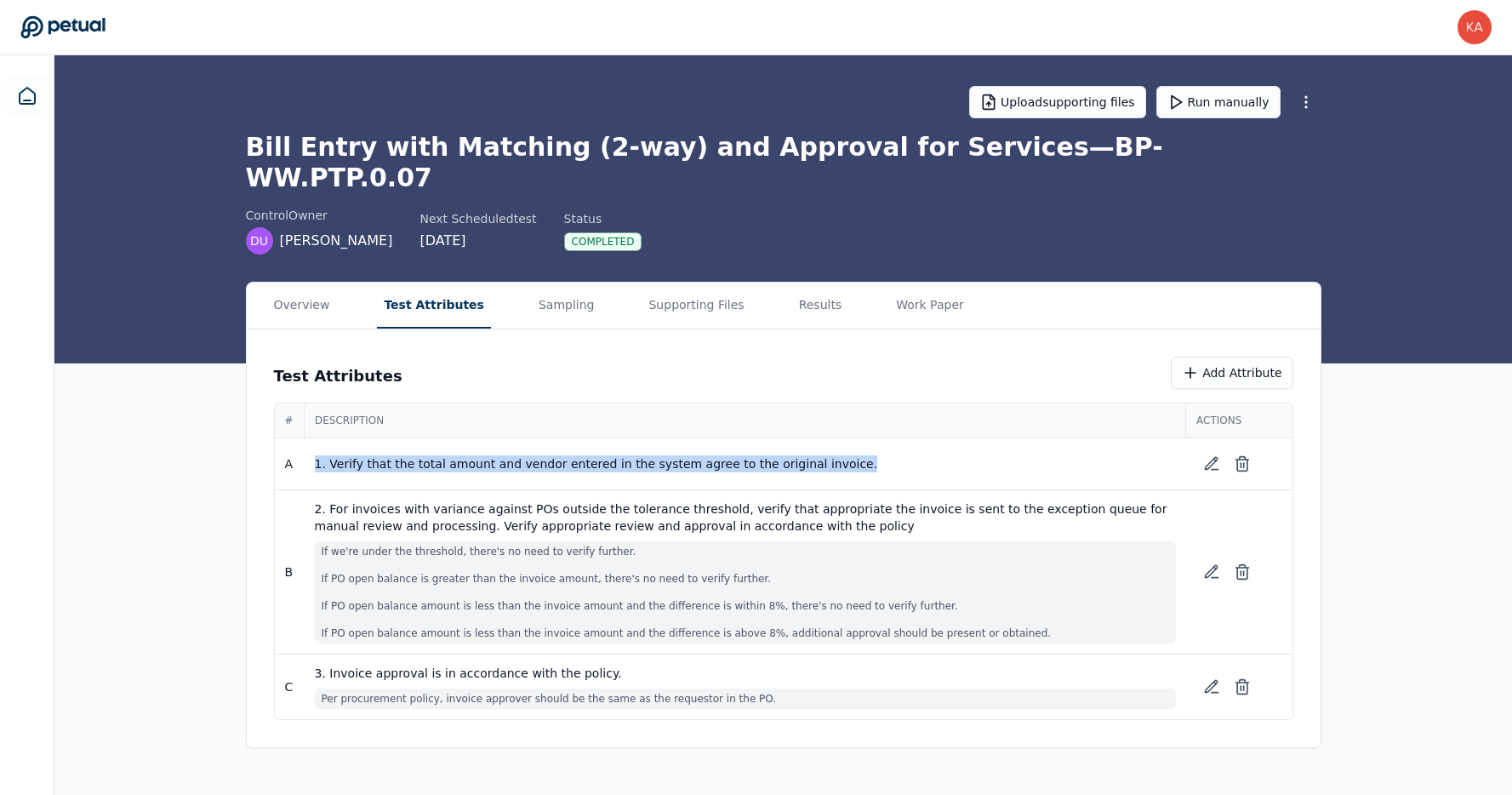
drag, startPoint x: 316, startPoint y: 438, endPoint x: 560, endPoint y: 449, distance: 244.2
click at [560, 449] on td "1. Verify that the total amount and vendor entered in the system agree to the o…" at bounding box center [746, 464] width 882 height 52
click at [346, 447] on td "1. Verify that the total amount and vendor entered in the system agree to the o…" at bounding box center [746, 464] width 882 height 52
drag, startPoint x: 405, startPoint y: 445, endPoint x: 419, endPoint y: 435, distance: 17.2
click at [419, 438] on td "1. Verify that the total amount and vendor entered in the system agree to the o…" at bounding box center [746, 464] width 882 height 52
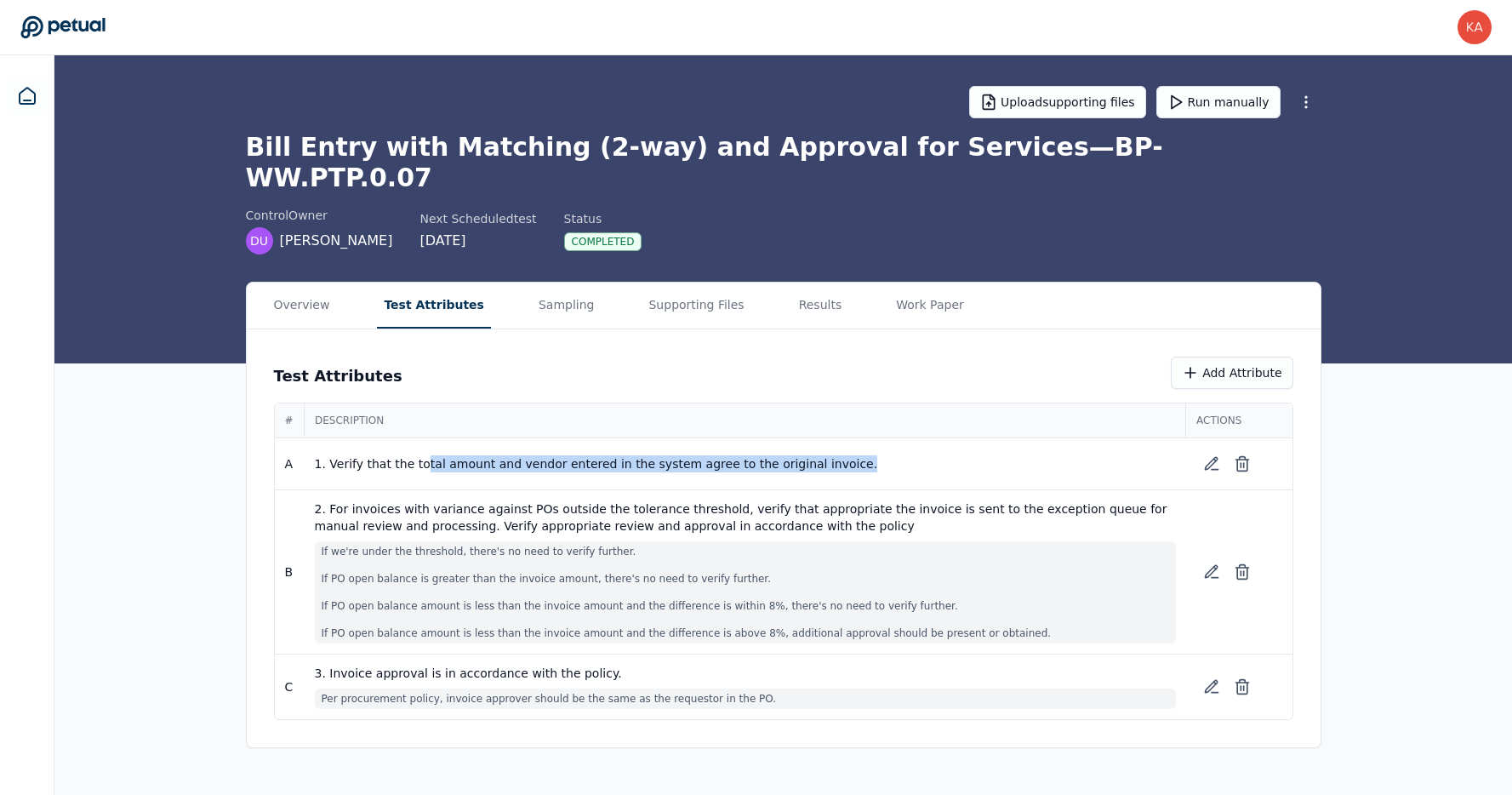
click at [423, 442] on td "1. Verify that the total amount and vendor entered in the system agree to the o…" at bounding box center [746, 464] width 882 height 52
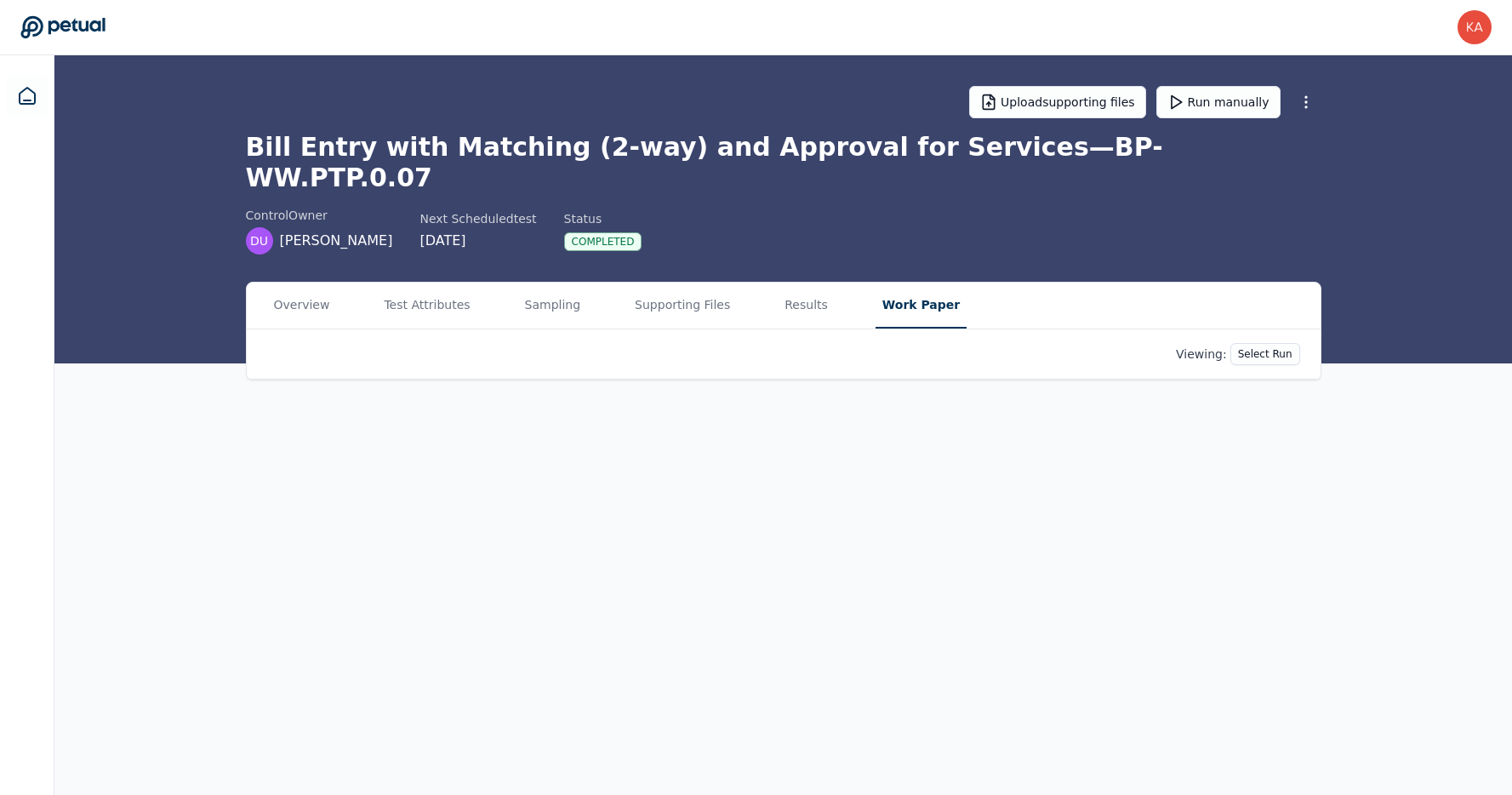
click at [920, 292] on button "Work Paper" at bounding box center [921, 306] width 91 height 46
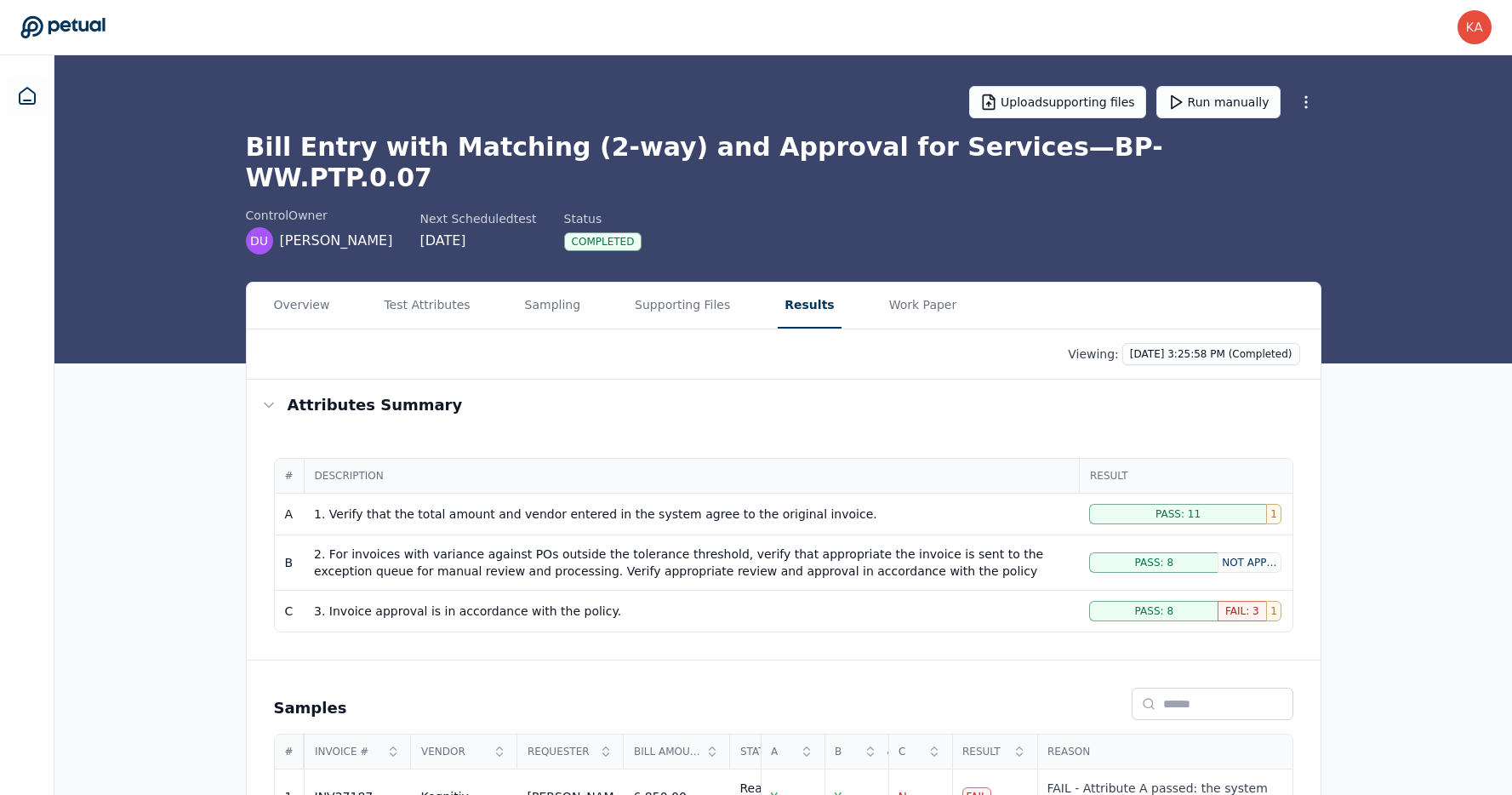
click at [810, 284] on button "Results" at bounding box center [809, 306] width 63 height 46
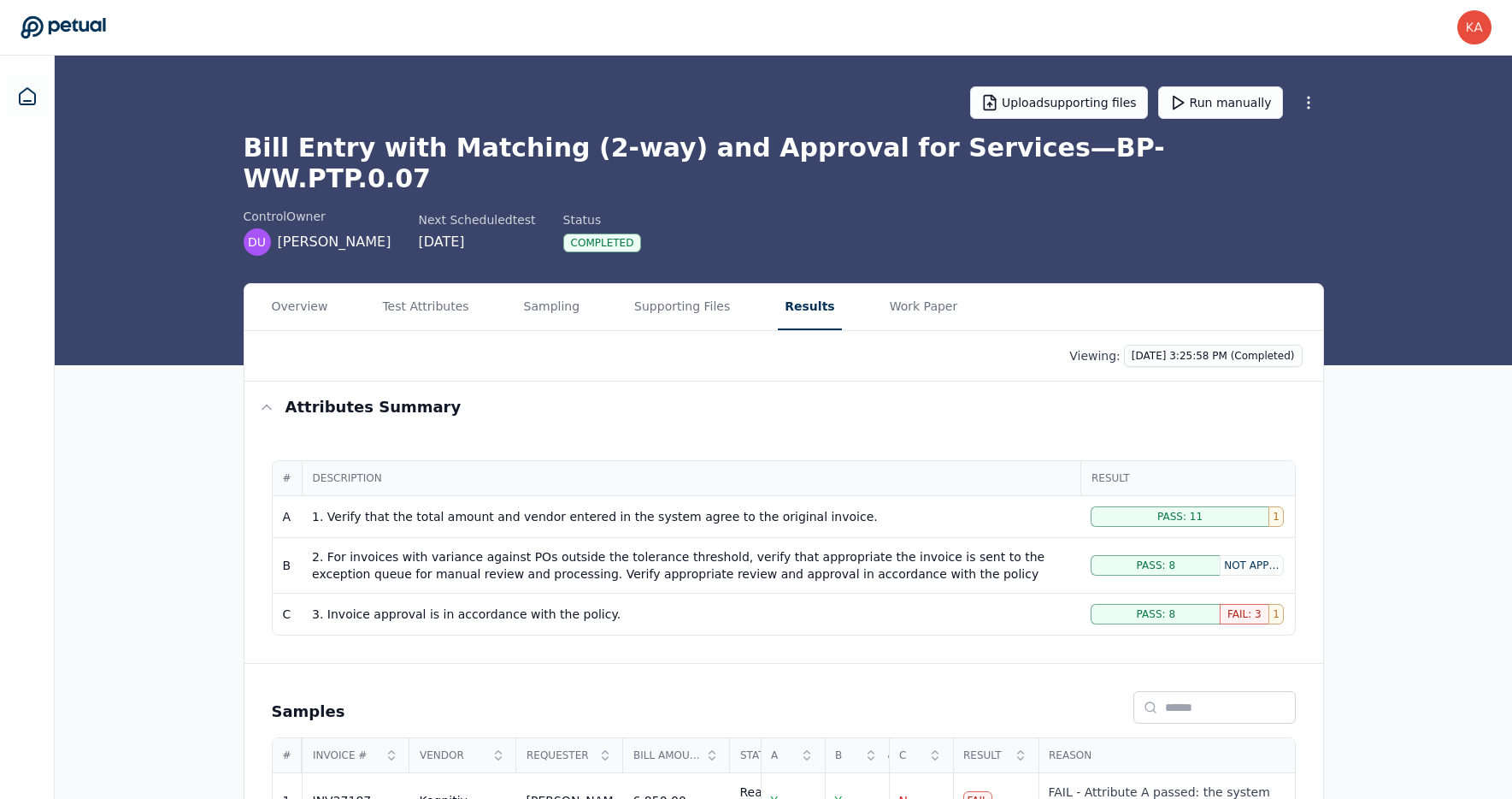
click at [642, 432] on div "# Description Result A 1. Verify that the total amount and vendor entered in th…" at bounding box center [783, 547] width 1079 height 230
click at [25, 100] on icon at bounding box center [27, 96] width 16 height 16
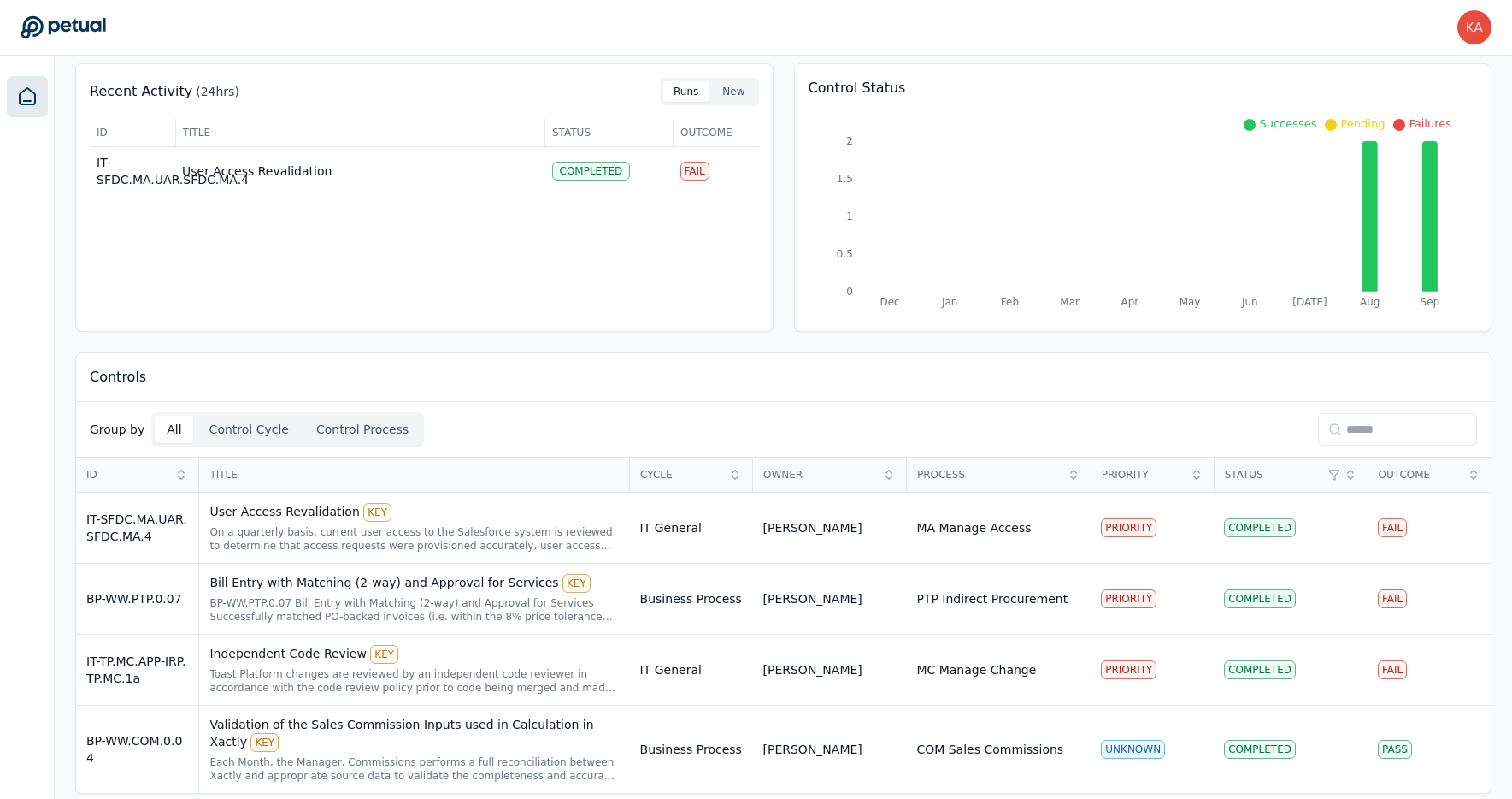
scroll to position [73, 0]
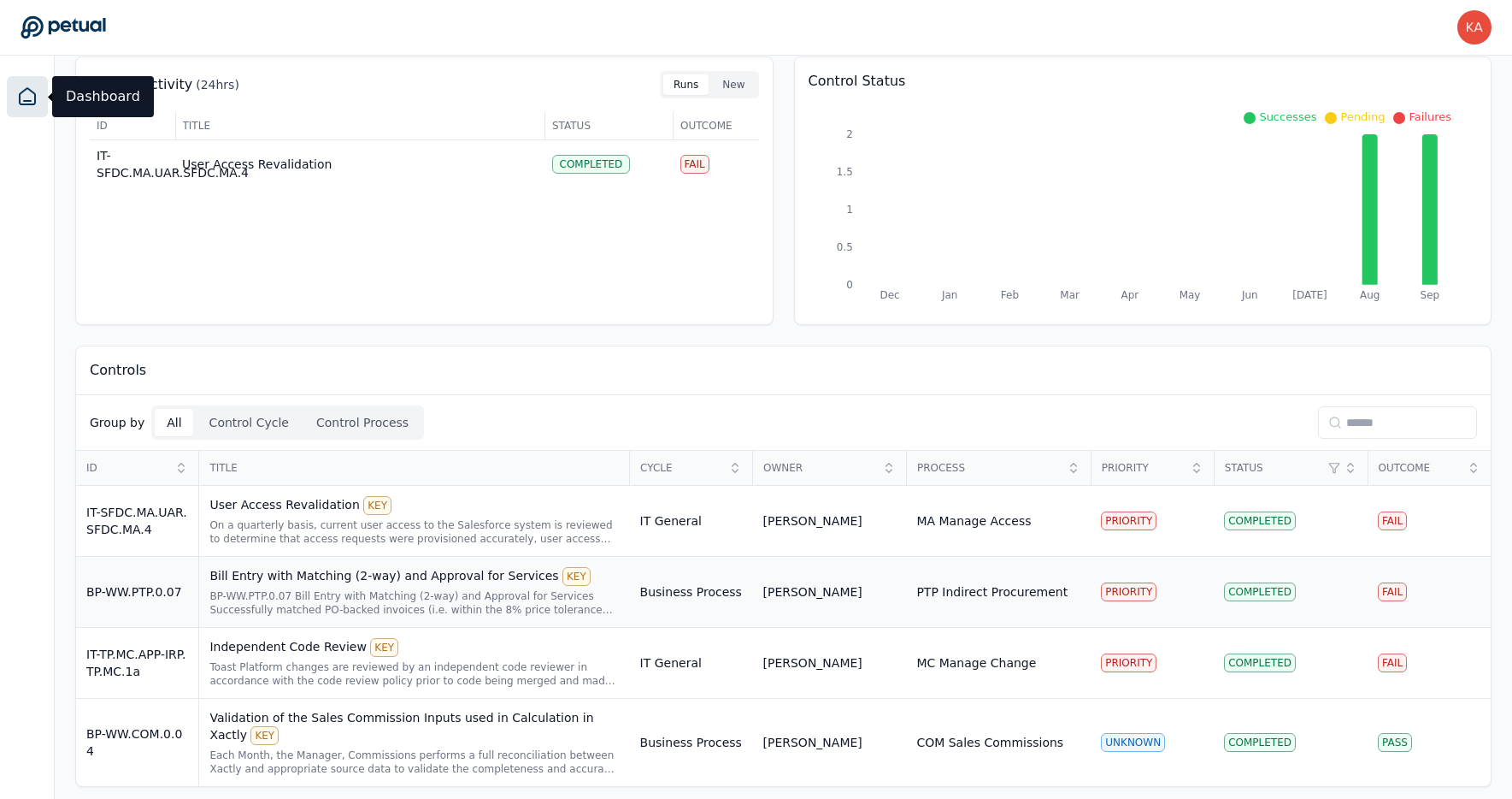
click at [312, 579] on div "Bill Entry with Matching (2-way) and Approval for Services KEY" at bounding box center [414, 576] width 409 height 18
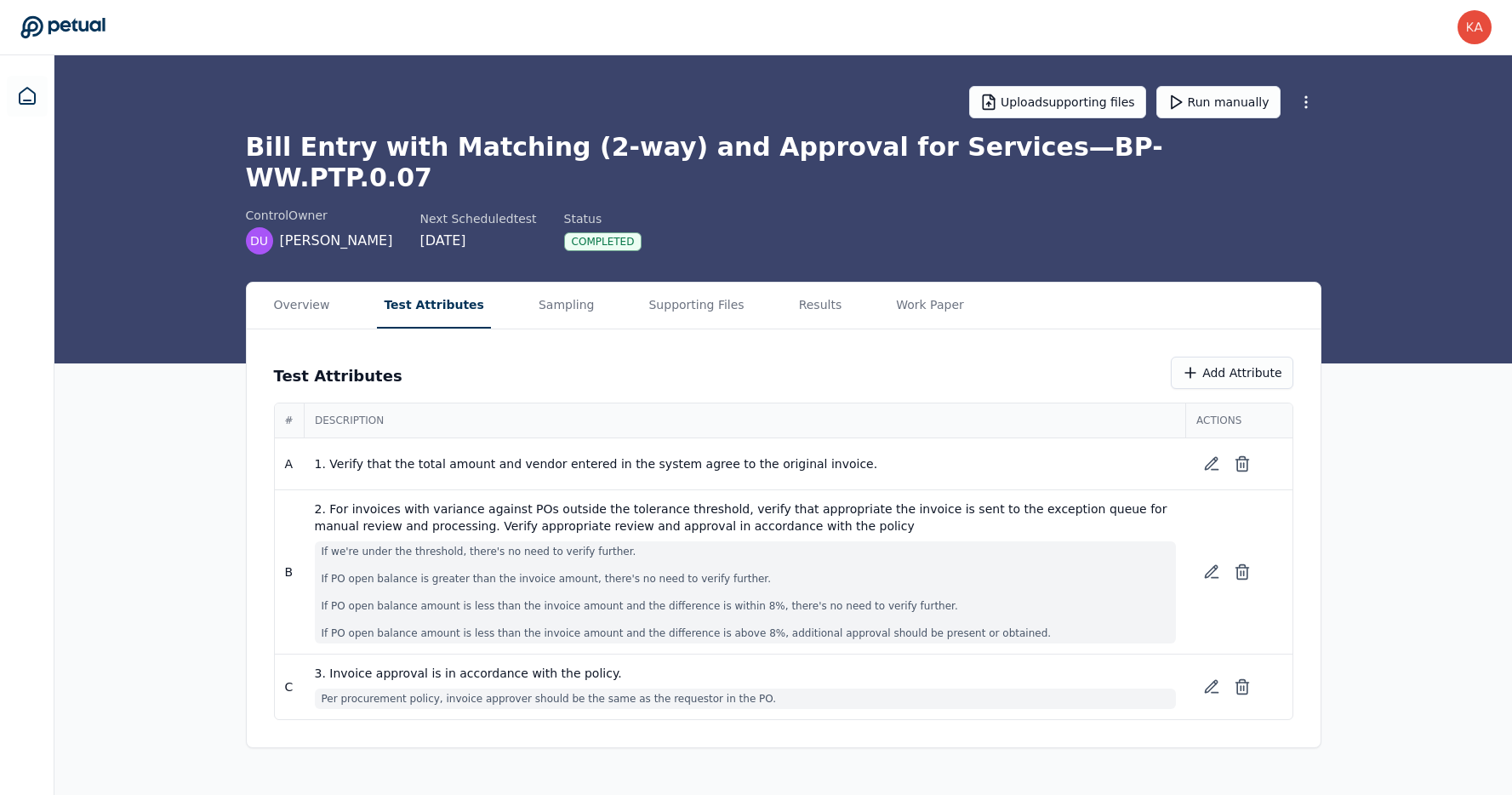
click at [426, 283] on button "Test Attributes" at bounding box center [434, 306] width 114 height 46
click at [1210, 565] on icon at bounding box center [1211, 571] width 12 height 12
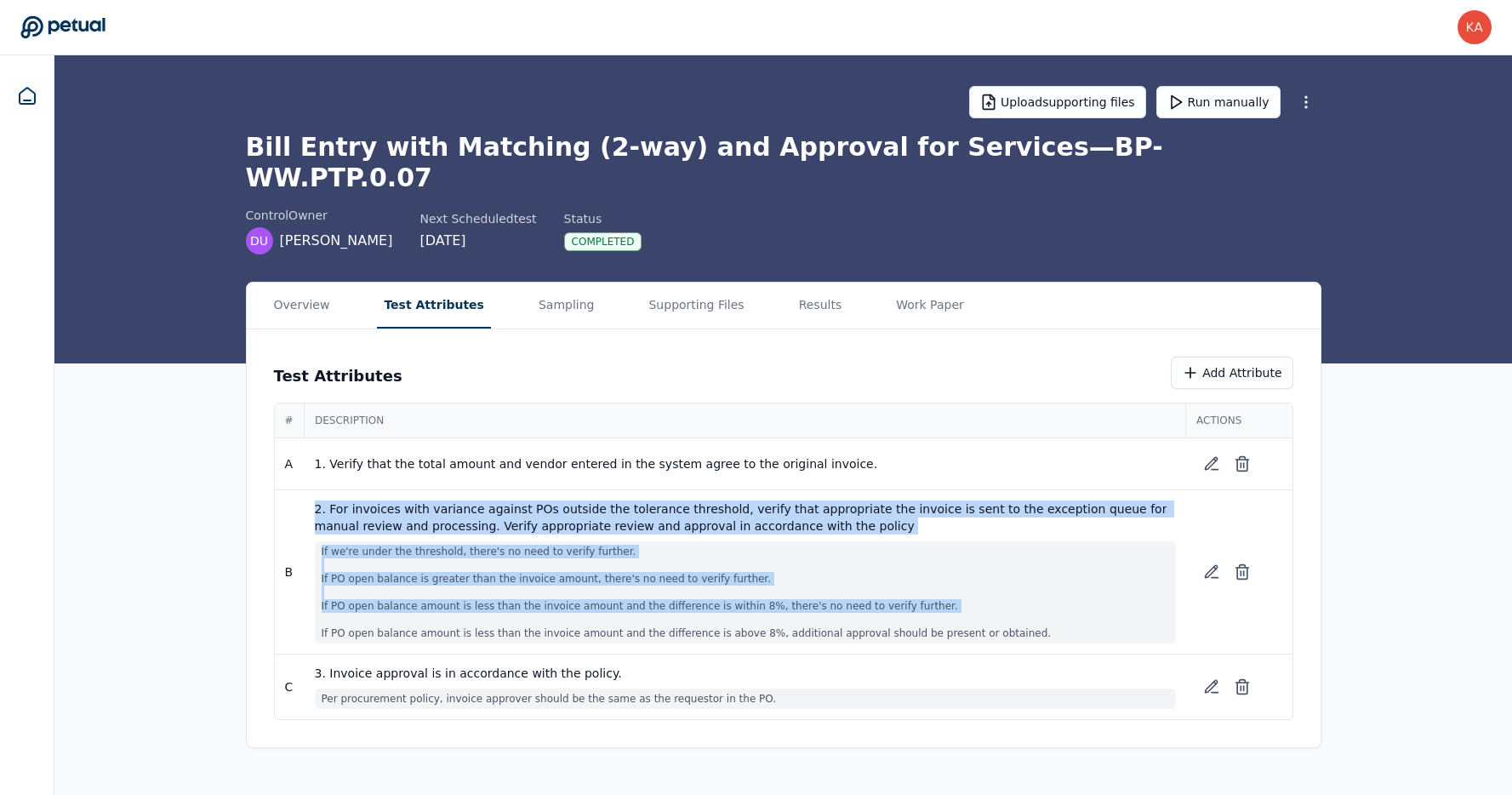
drag, startPoint x: 314, startPoint y: 480, endPoint x: 515, endPoint y: 591, distance: 229.6
click at [515, 591] on div "2. For invoices with variance against POs outside the tolerance threshold, veri…" at bounding box center [745, 572] width 861 height 143
